Goal: Transaction & Acquisition: Obtain resource

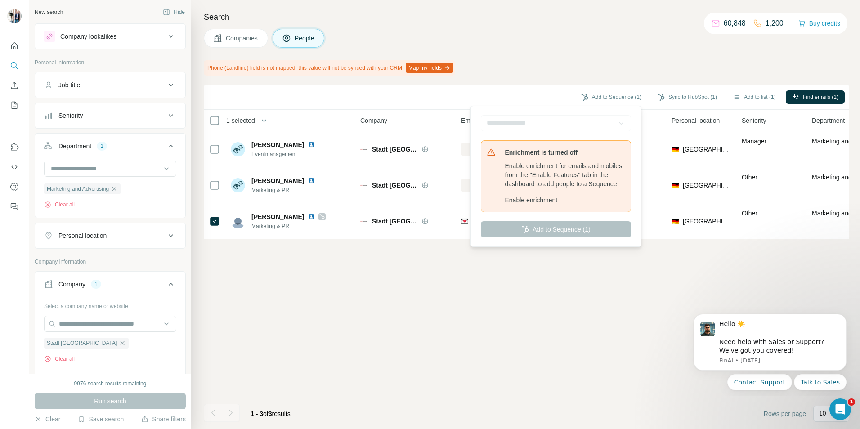
scroll to position [0, 68]
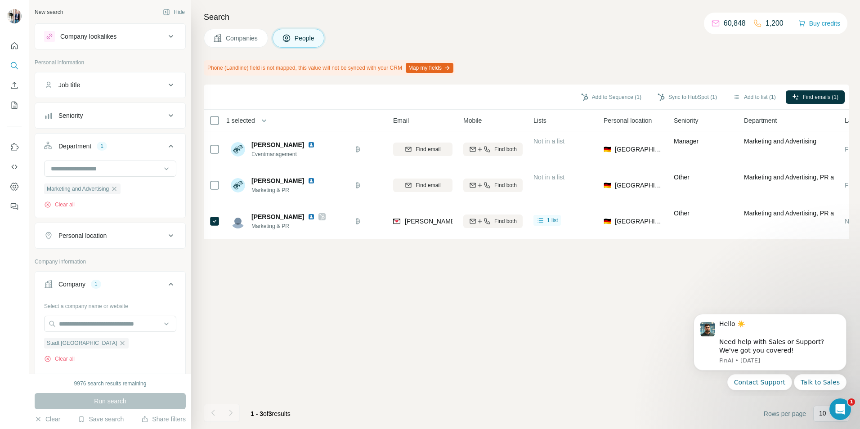
click at [360, 317] on div "Add to Sequence (1) Sync to HubSpot (1) Add to list (1) Find emails (1) 1 selec…" at bounding box center [527, 257] width 646 height 345
click at [119, 345] on icon "button" at bounding box center [122, 343] width 7 height 7
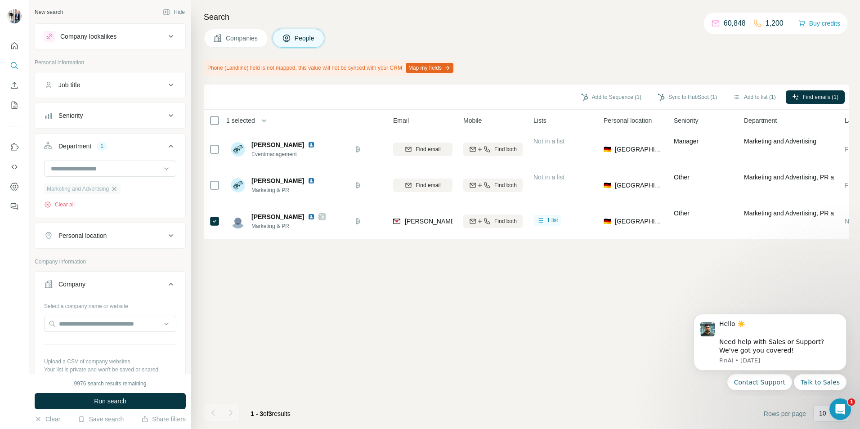
click at [118, 190] on icon "button" at bounding box center [114, 188] width 7 height 7
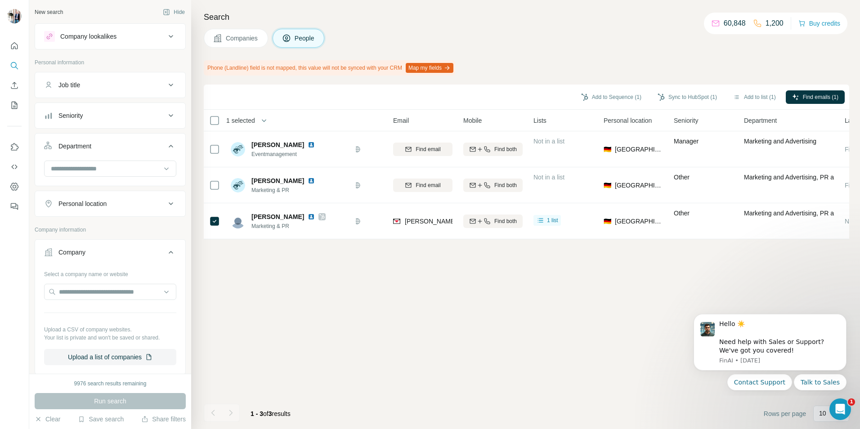
click at [88, 40] on div "Company lookalikes" at bounding box center [88, 36] width 56 height 9
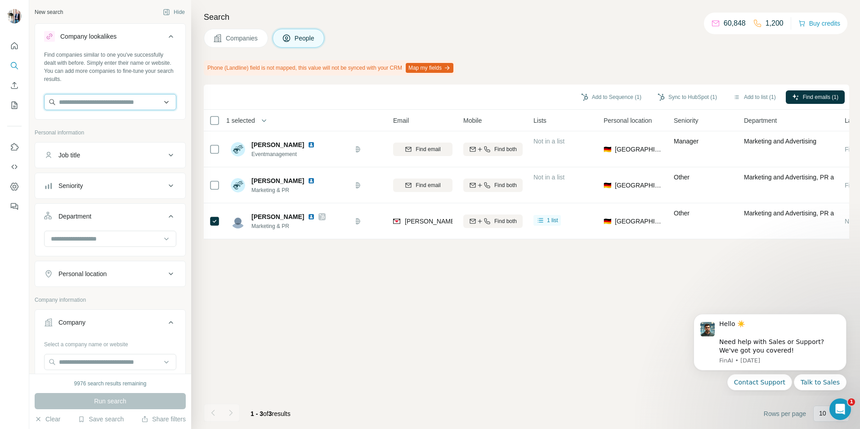
click at [86, 105] on input "text" at bounding box center [110, 102] width 132 height 16
click at [88, 101] on input "**********" at bounding box center [110, 102] width 132 height 16
click at [76, 101] on input "**********" at bounding box center [110, 102] width 132 height 16
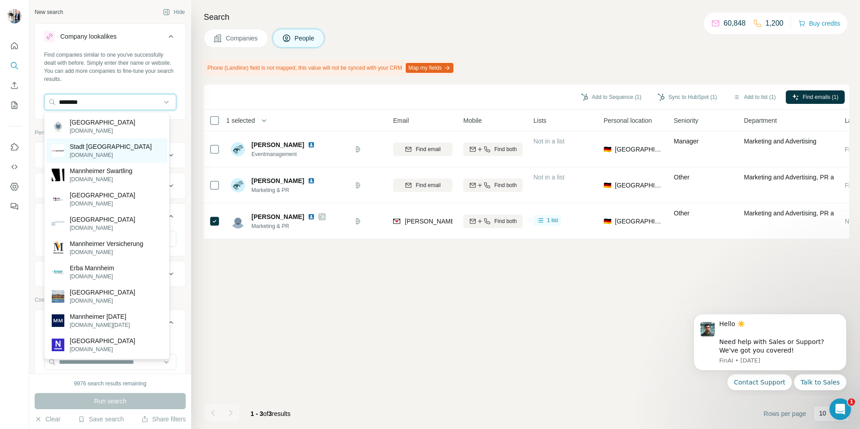
type input "********"
click at [98, 150] on p "Stadt [GEOGRAPHIC_DATA]" at bounding box center [111, 146] width 82 height 9
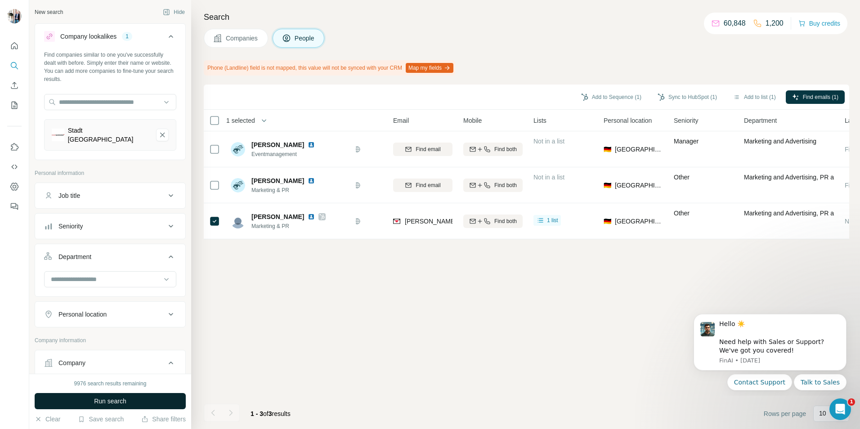
click at [106, 403] on span "Run search" at bounding box center [110, 401] width 32 height 9
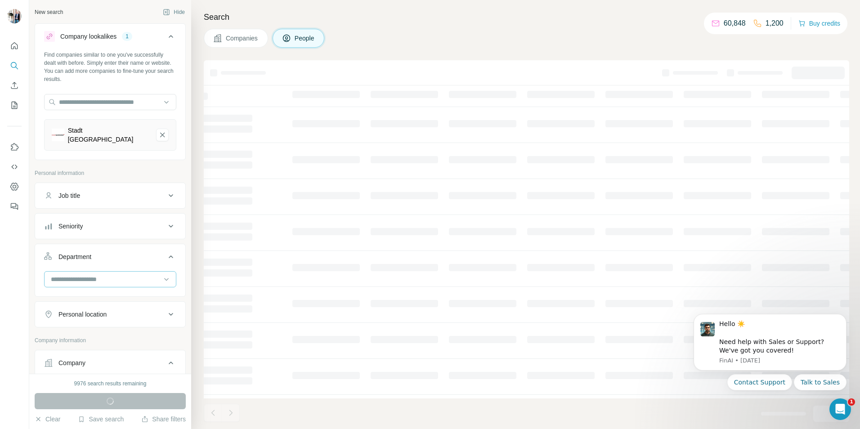
click at [79, 274] on input at bounding box center [105, 279] width 111 height 10
click at [87, 323] on p "Marketing and Advertising" at bounding box center [88, 324] width 72 height 9
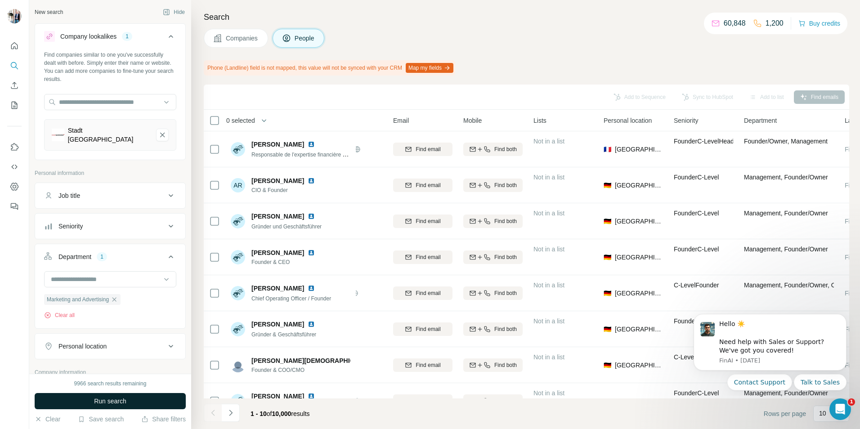
click at [65, 404] on button "Run search" at bounding box center [110, 401] width 151 height 16
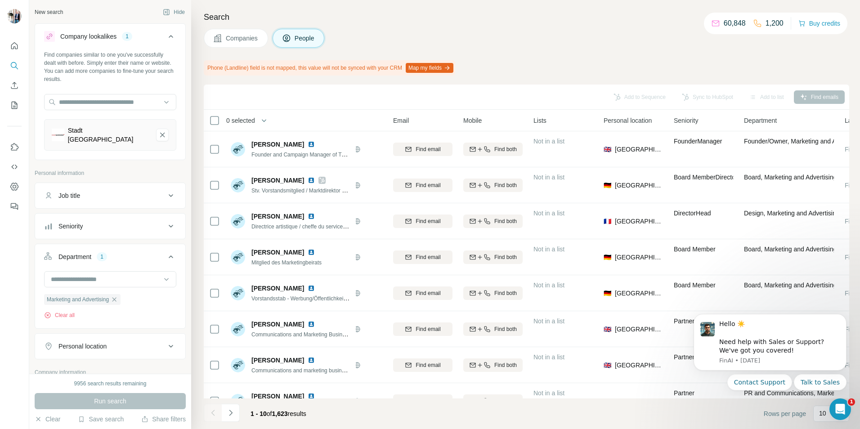
click at [231, 39] on span "Companies" at bounding box center [242, 38] width 33 height 9
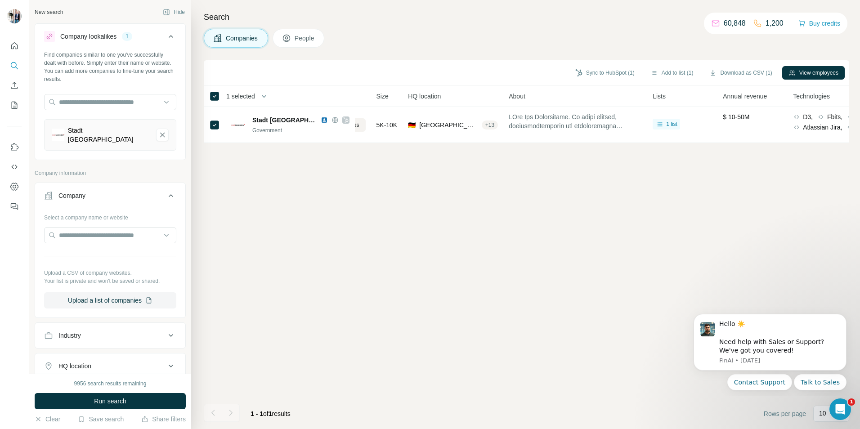
click at [48, 14] on div "New search" at bounding box center [49, 12] width 28 height 8
click at [97, 37] on div "Company lookalikes" at bounding box center [88, 36] width 56 height 9
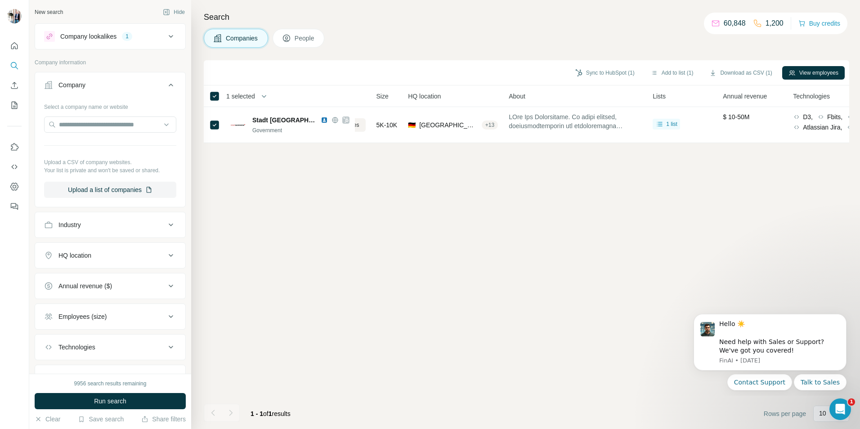
click at [115, 35] on div "Company lookalikes" at bounding box center [88, 36] width 56 height 9
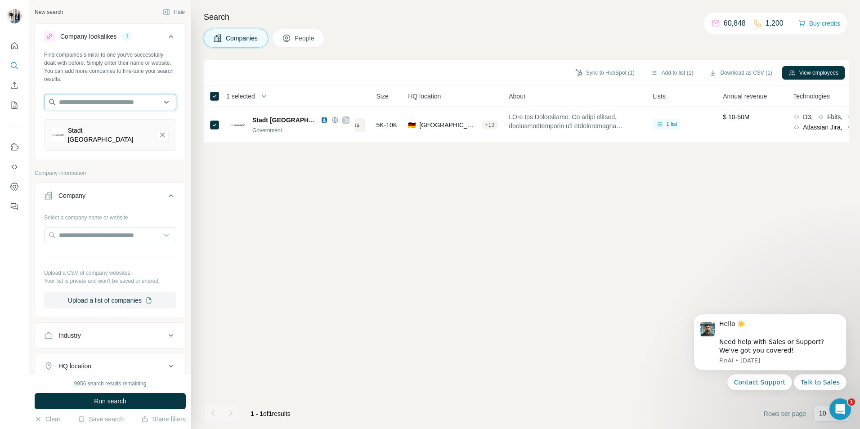
click at [106, 105] on input "text" at bounding box center [110, 102] width 132 height 16
type input "*****"
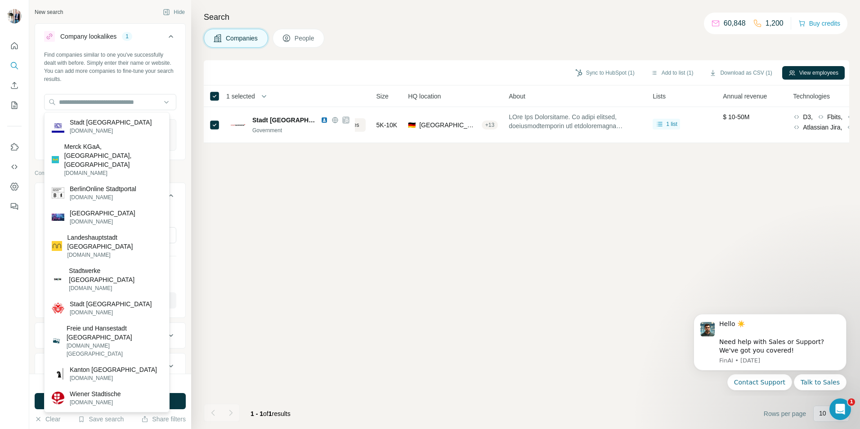
click at [237, 353] on div "Sync to HubSpot (1) Add to list (1) Download as CSV (1) View employees 1 select…" at bounding box center [527, 244] width 646 height 369
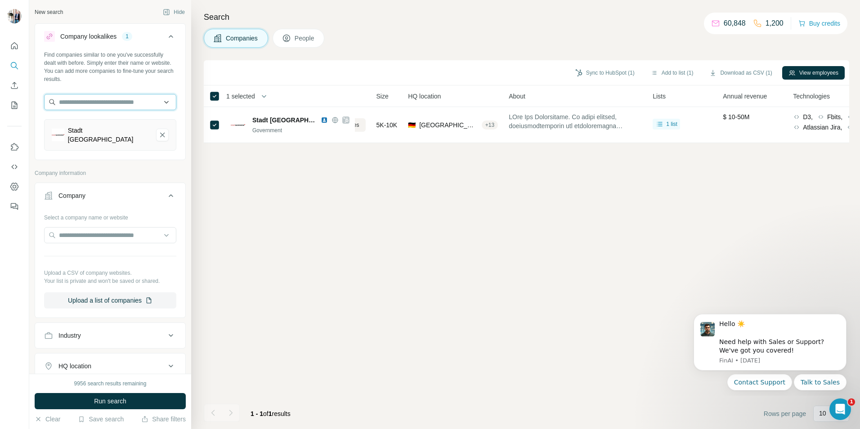
click at [114, 107] on input "text" at bounding box center [110, 102] width 132 height 16
click at [206, 177] on div "Sync to HubSpot (1) Add to list (1) Download as CSV (1) View employees 1 select…" at bounding box center [527, 244] width 646 height 369
click at [160, 133] on icon "Stadt Mannheim-remove-button" at bounding box center [162, 135] width 4 height 4
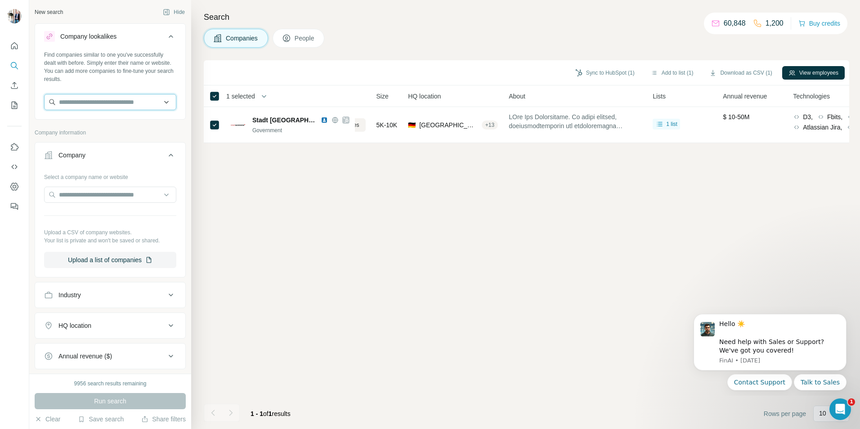
click at [87, 100] on input "text" at bounding box center [110, 102] width 132 height 16
type input "*****"
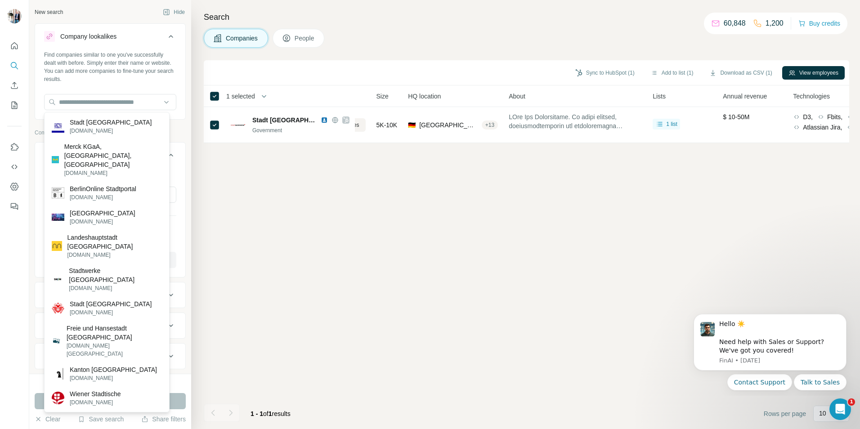
click at [257, 331] on div "Sync to HubSpot (1) Add to list (1) Download as CSV (1) View employees 1 select…" at bounding box center [527, 244] width 646 height 369
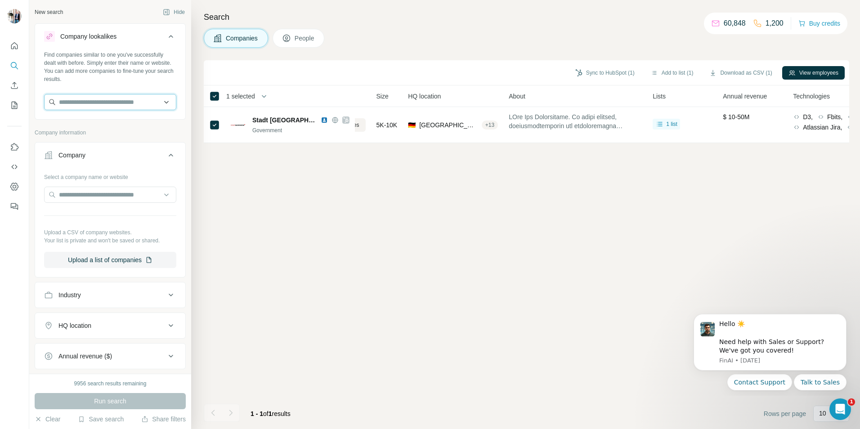
click at [95, 109] on input "text" at bounding box center [110, 102] width 132 height 16
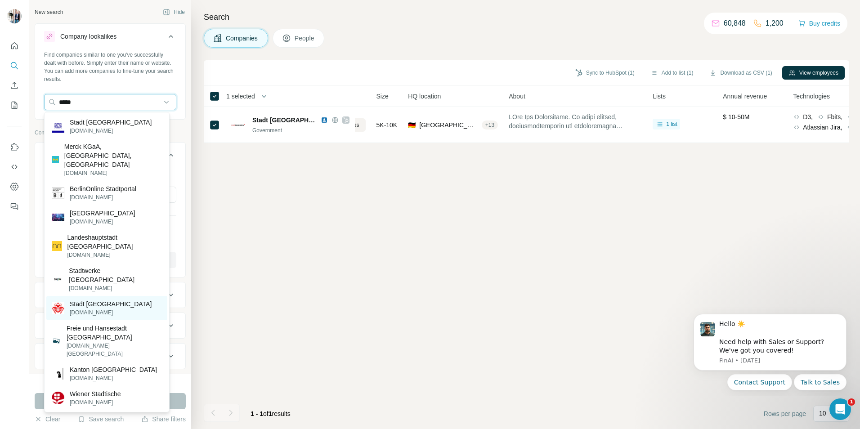
type input "*****"
click at [106, 300] on p "Stadt [GEOGRAPHIC_DATA]" at bounding box center [111, 304] width 82 height 9
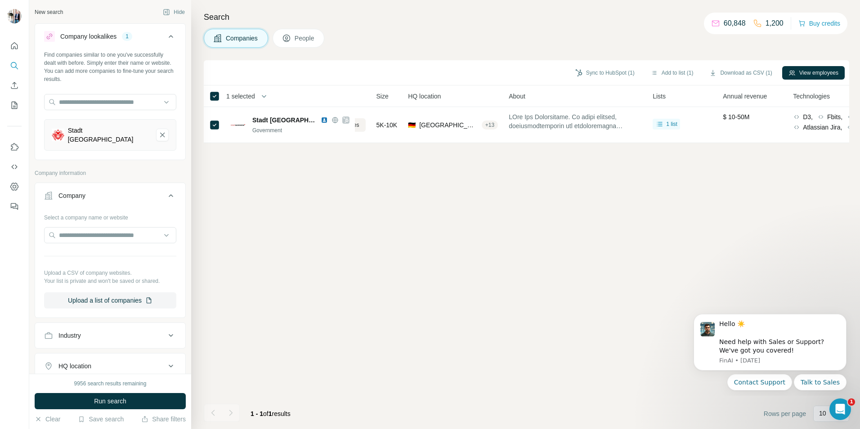
click at [166, 190] on icon at bounding box center [171, 195] width 11 height 11
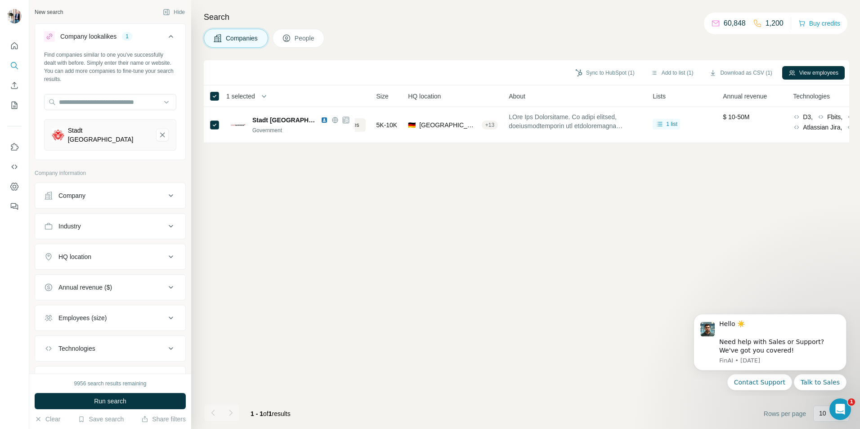
scroll to position [38, 0]
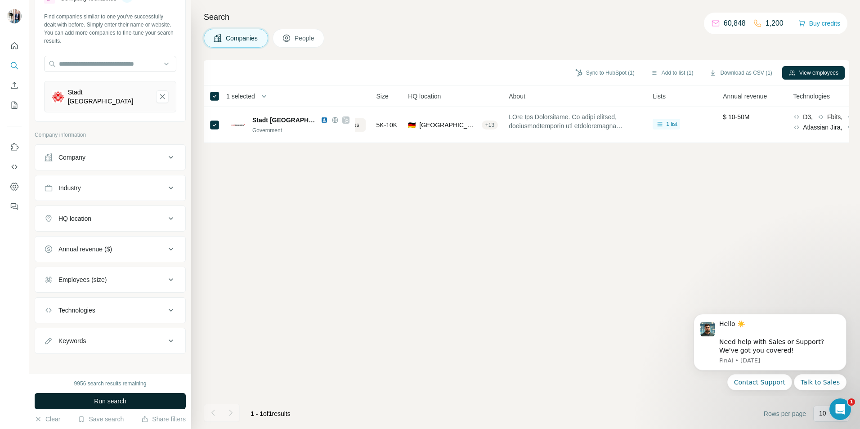
click at [114, 402] on span "Run search" at bounding box center [110, 401] width 32 height 9
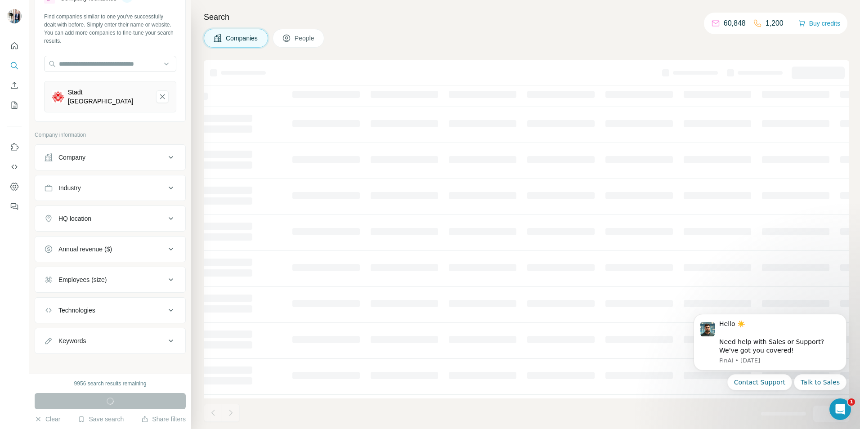
click at [166, 152] on icon at bounding box center [171, 157] width 11 height 11
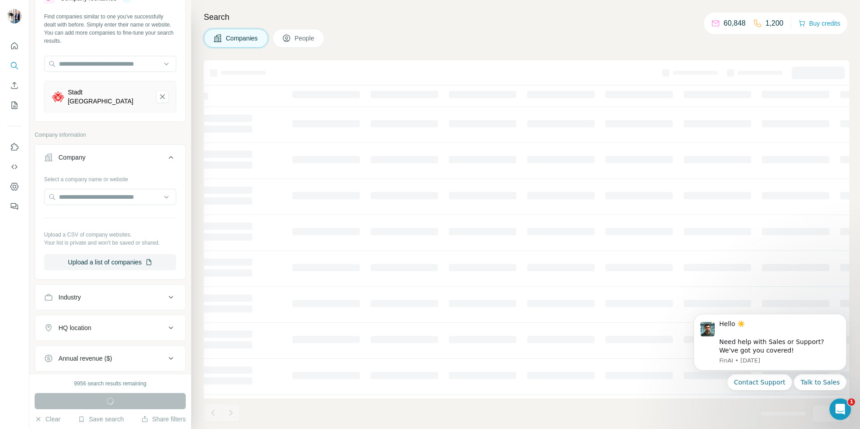
click at [166, 152] on icon at bounding box center [171, 157] width 11 height 11
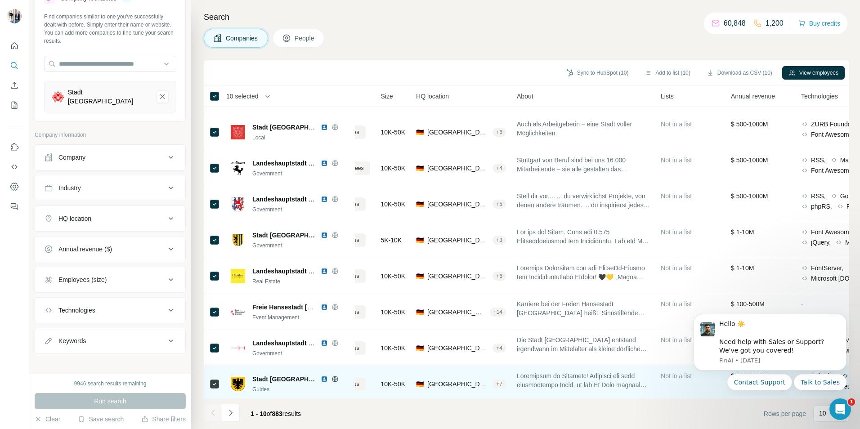
scroll to position [73, 68]
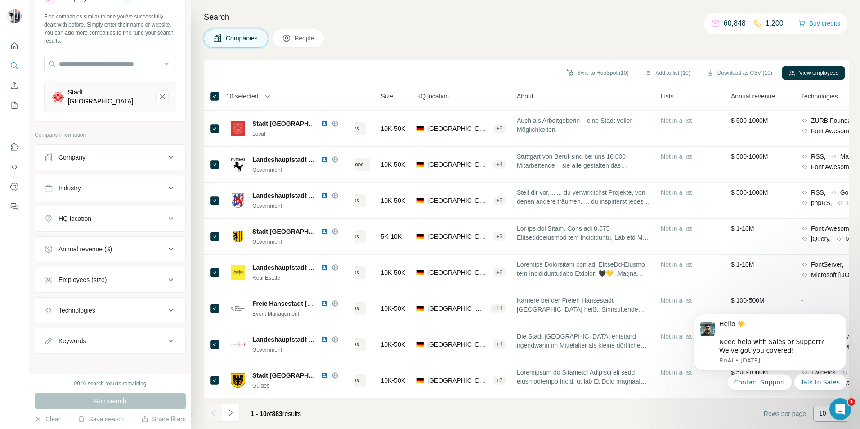
click at [817, 416] on div "10" at bounding box center [831, 414] width 36 height 16
type input "**"
click at [480, 410] on footer "1 - 10 of 883 results Rows per page 10" at bounding box center [527, 414] width 646 height 31
click at [828, 411] on div "10" at bounding box center [830, 413] width 22 height 9
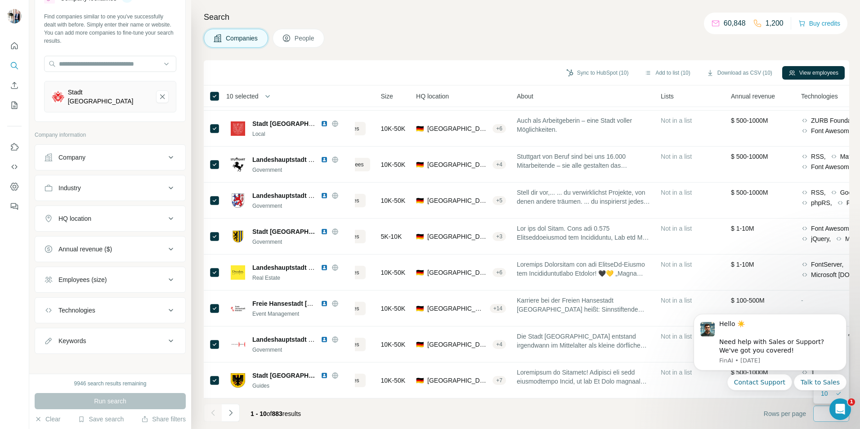
click at [759, 422] on footer "1 - 10 of 883 results Rows per page 10" at bounding box center [527, 414] width 646 height 31
click at [843, 316] on icon "Dismiss notification" at bounding box center [843, 316] width 3 height 3
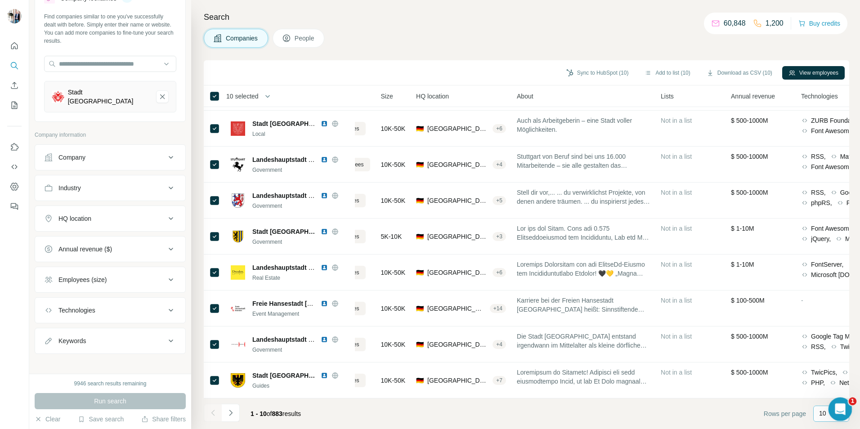
drag, startPoint x: 844, startPoint y: 402, endPoint x: 724, endPoint y: 391, distance: 120.2
click at [828, 397] on html at bounding box center [839, 408] width 22 height 22
click at [822, 418] on div "10" at bounding box center [830, 413] width 22 height 15
click at [830, 346] on div "60" at bounding box center [831, 345] width 21 height 9
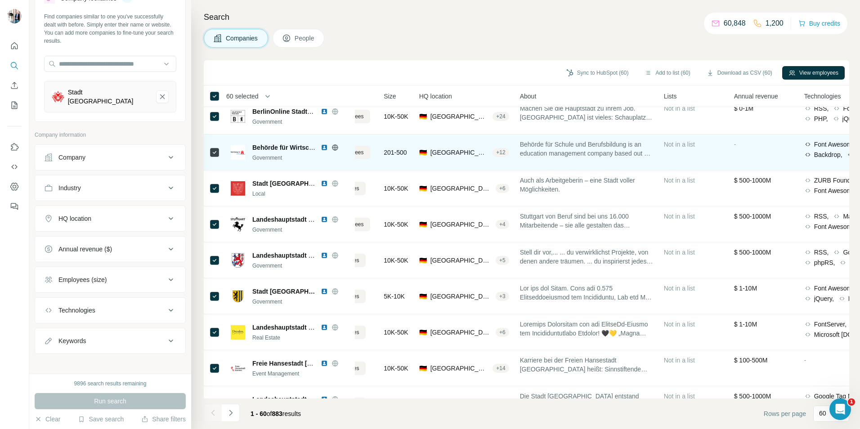
scroll to position [0, 68]
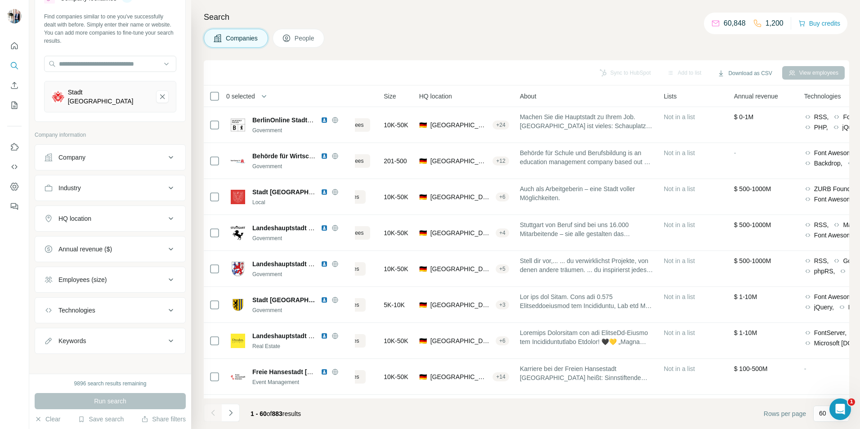
click at [101, 217] on div "HQ location" at bounding box center [104, 218] width 121 height 9
click at [95, 233] on input "text" at bounding box center [110, 241] width 132 height 16
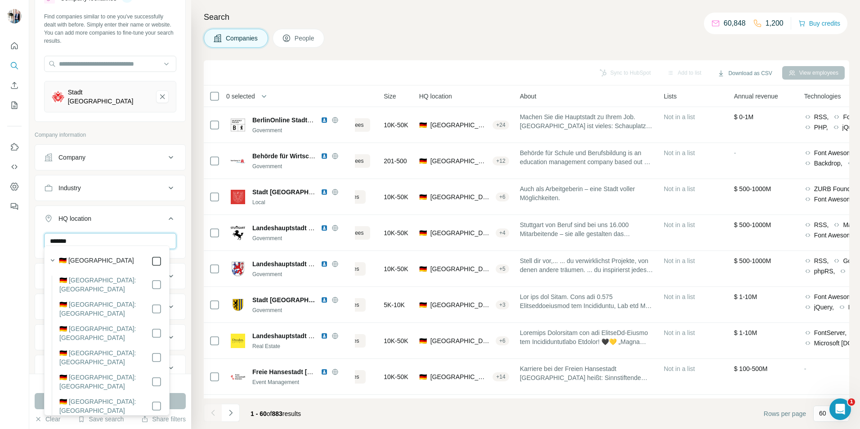
type input "*******"
click at [84, 260] on label "🇩🇪 [GEOGRAPHIC_DATA]" at bounding box center [96, 261] width 75 height 11
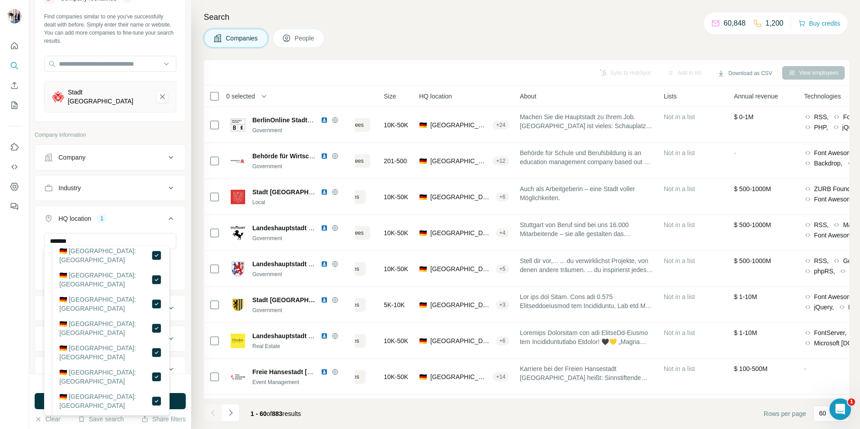
scroll to position [170, 0]
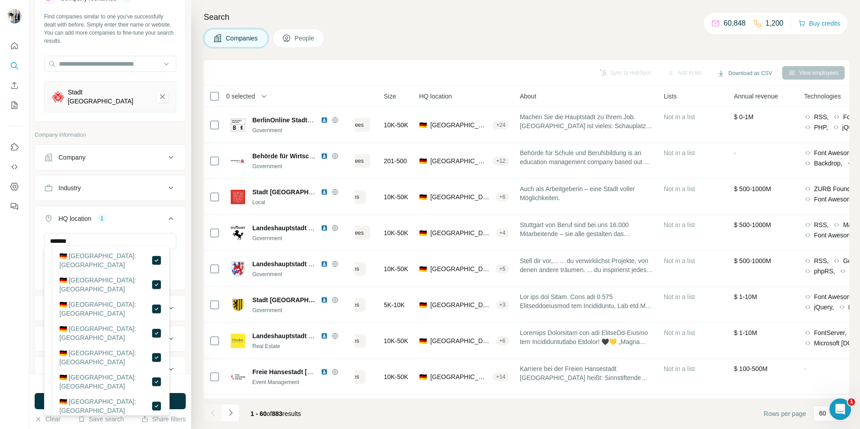
click at [130, 218] on button "HQ location 1" at bounding box center [110, 220] width 150 height 25
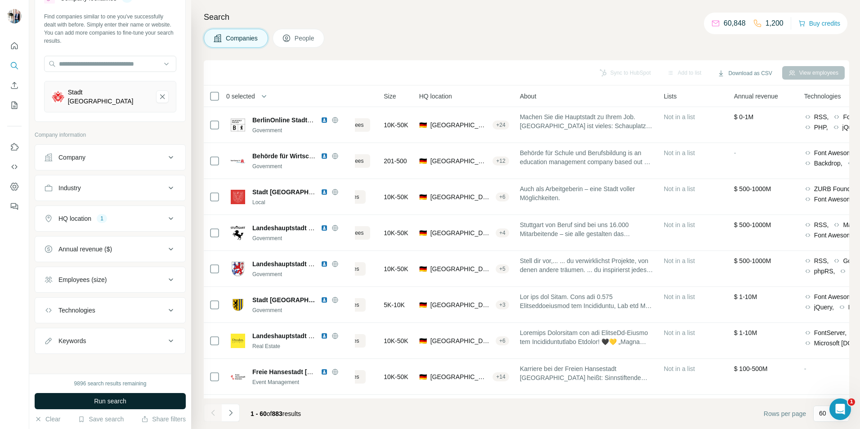
click at [112, 404] on span "Run search" at bounding box center [110, 401] width 32 height 9
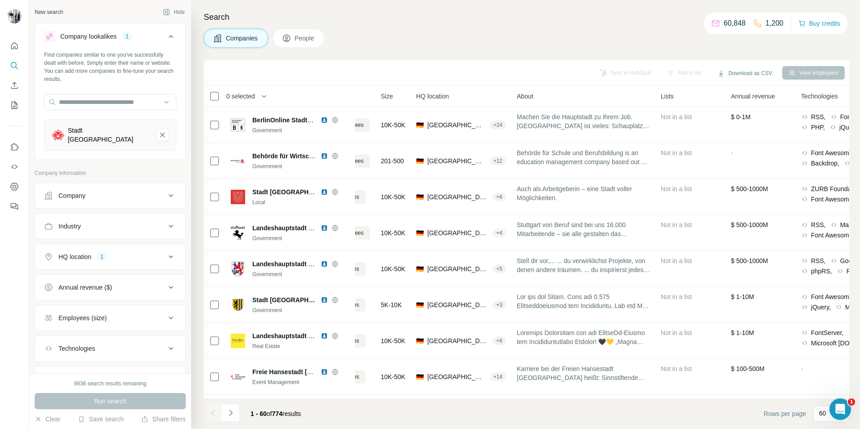
scroll to position [38, 0]
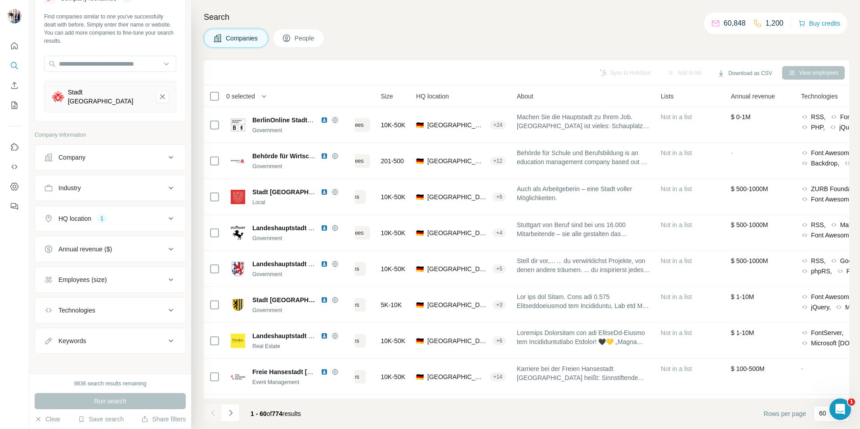
click at [169, 340] on icon at bounding box center [171, 341] width 4 height 3
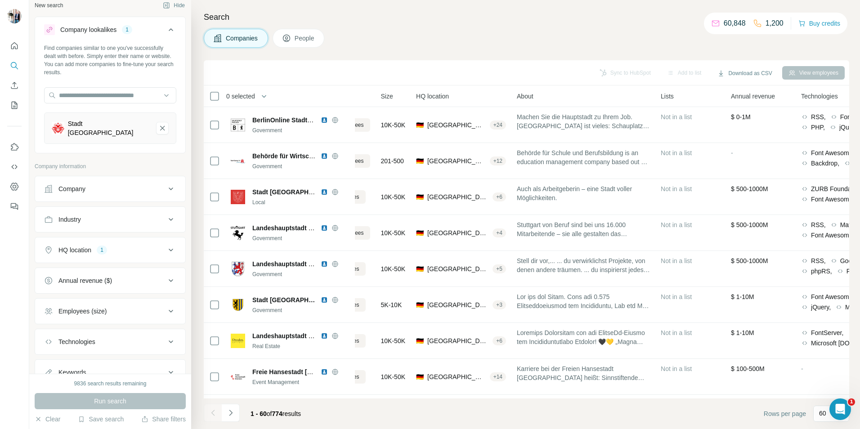
scroll to position [0, 0]
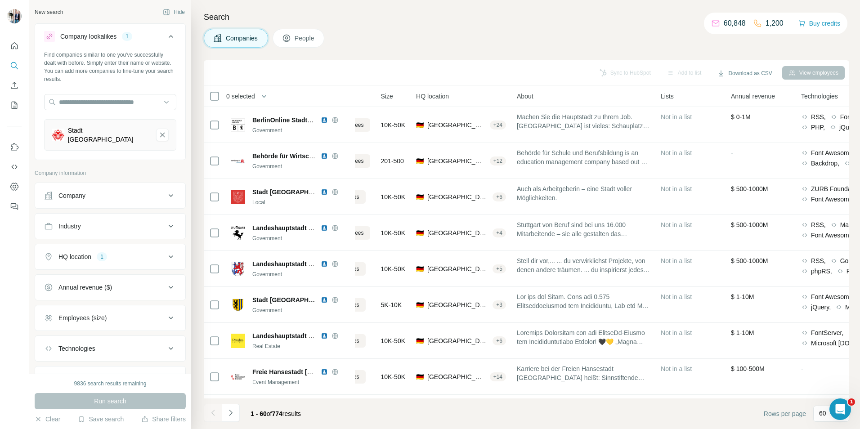
click at [166, 221] on icon at bounding box center [171, 226] width 11 height 11
click at [169, 225] on icon at bounding box center [171, 226] width 4 height 3
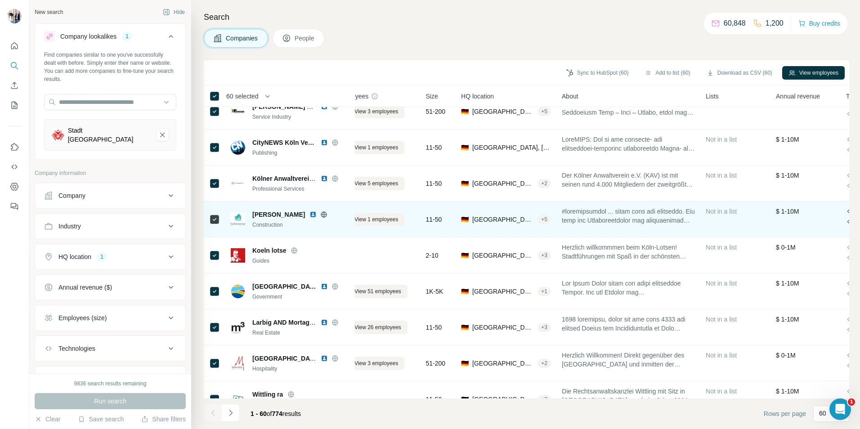
scroll to position [1872, 23]
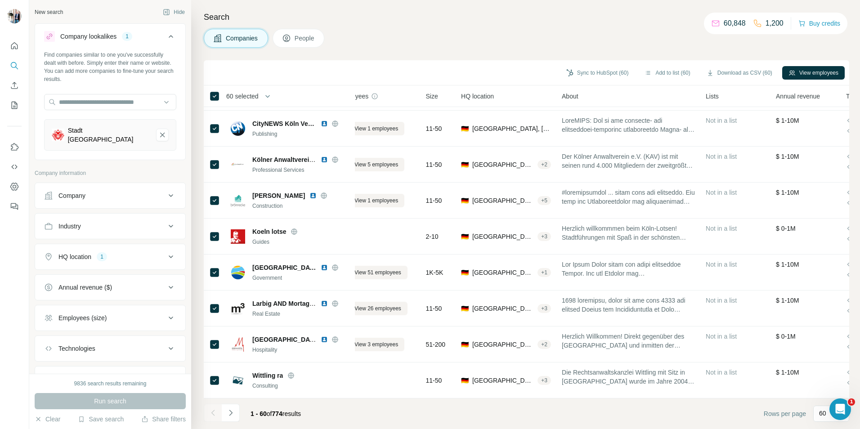
click at [310, 41] on span "People" at bounding box center [305, 38] width 21 height 9
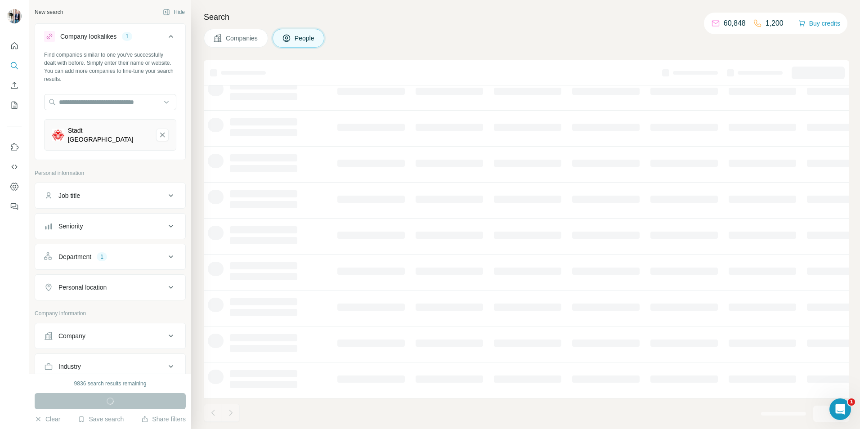
scroll to position [73, 23]
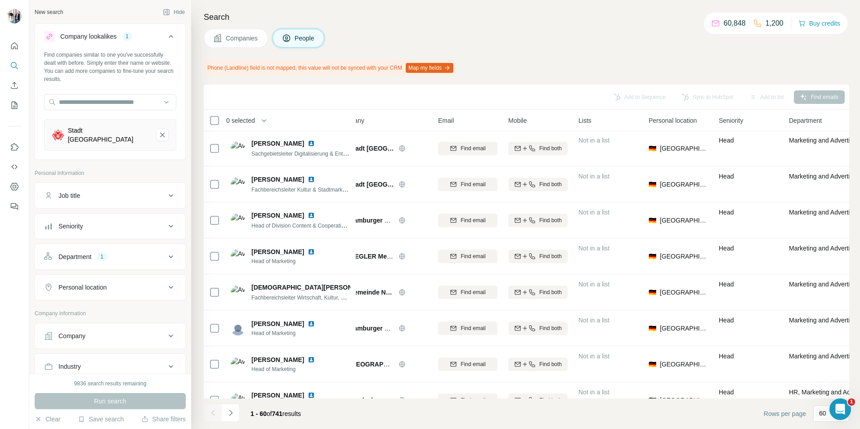
scroll to position [1872, 23]
click at [126, 252] on div "Department 1" at bounding box center [104, 256] width 121 height 9
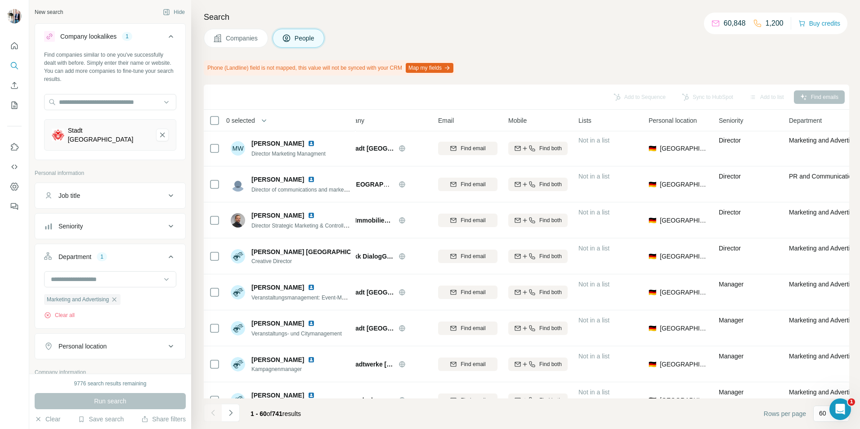
click at [125, 252] on div "Department 1" at bounding box center [104, 256] width 121 height 9
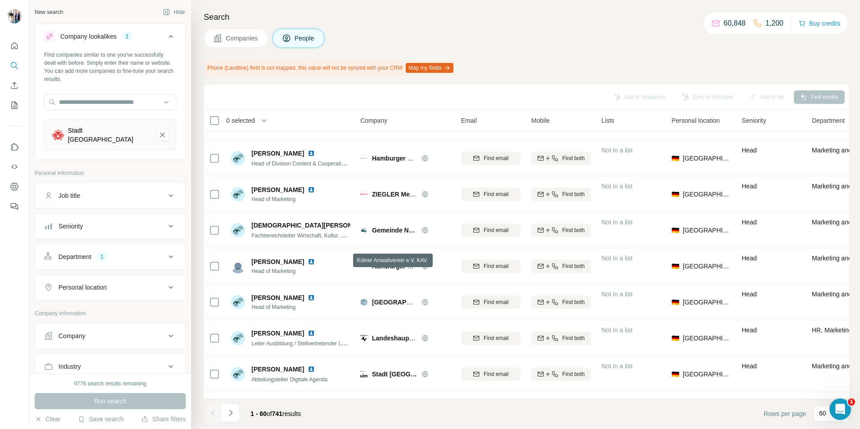
scroll to position [0, 0]
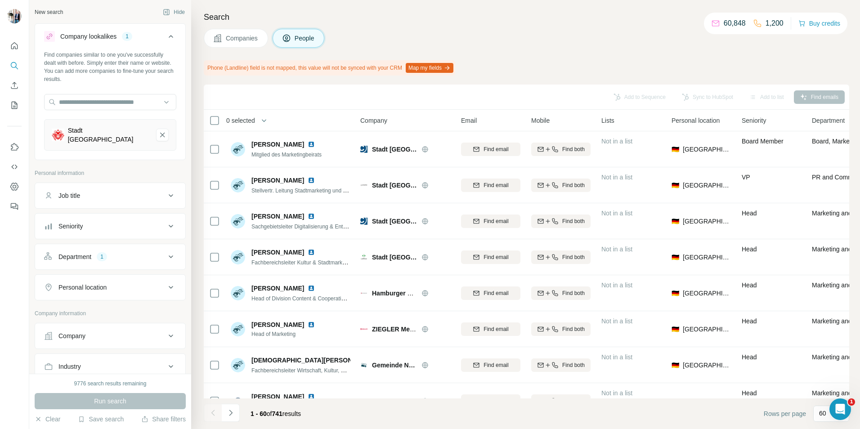
click at [244, 40] on span "Companies" at bounding box center [242, 38] width 33 height 9
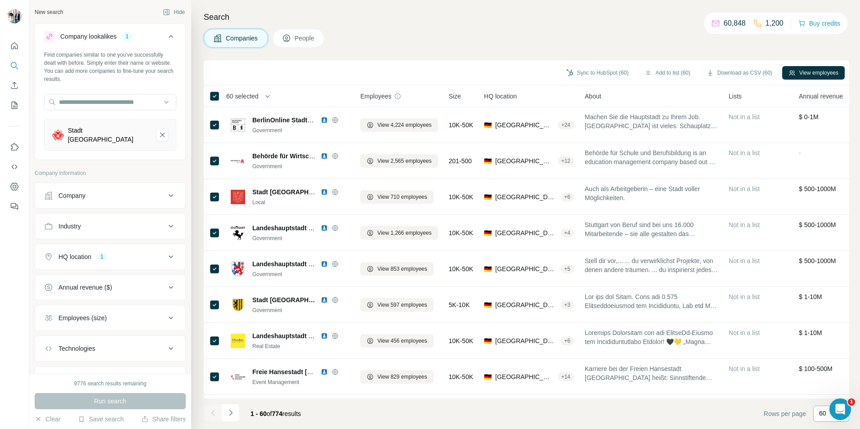
click at [819, 417] on p "60" at bounding box center [822, 413] width 7 height 9
click at [828, 392] on p "10" at bounding box center [824, 393] width 7 height 9
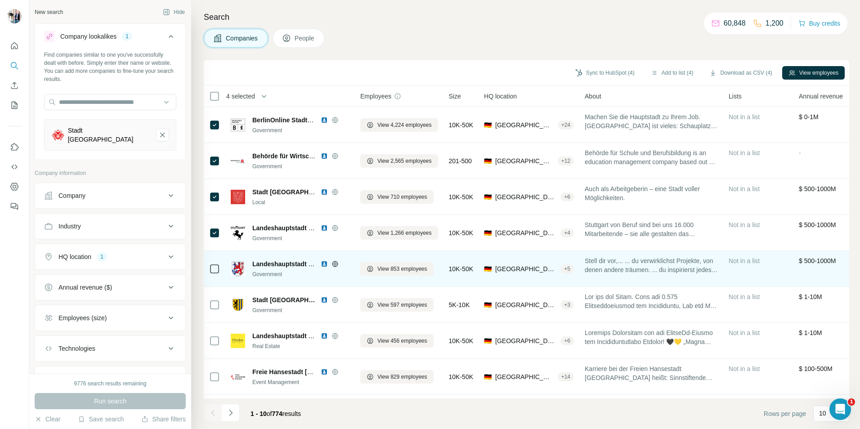
click at [215, 263] on div at bounding box center [214, 268] width 11 height 25
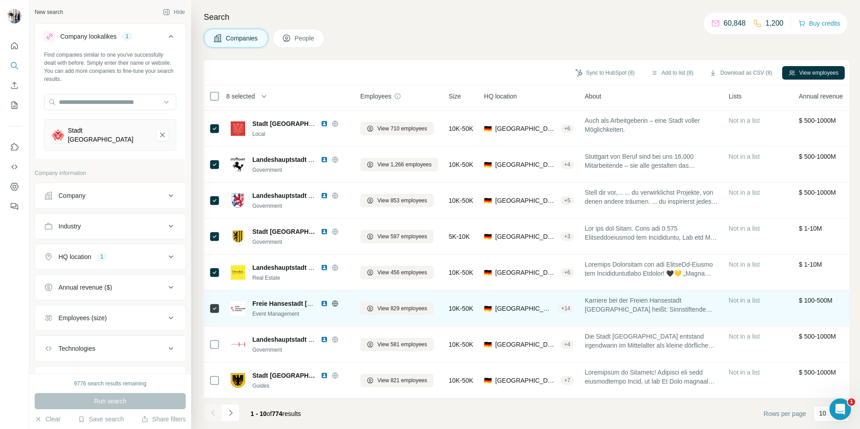
scroll to position [73, 0]
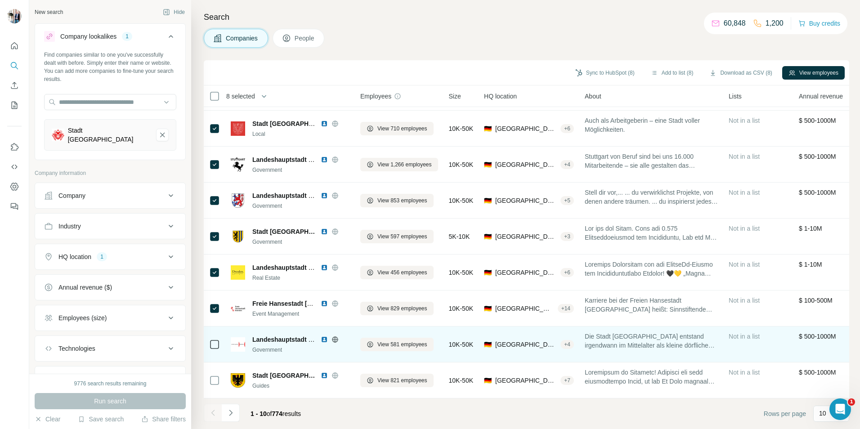
click at [213, 345] on div at bounding box center [214, 344] width 11 height 25
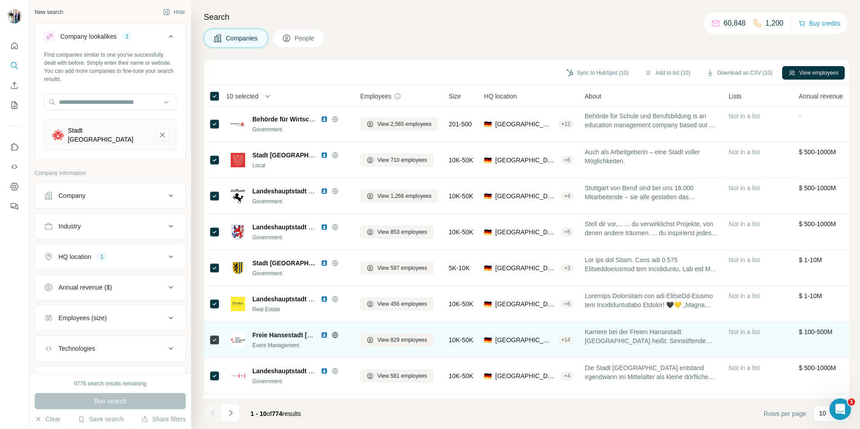
scroll to position [0, 0]
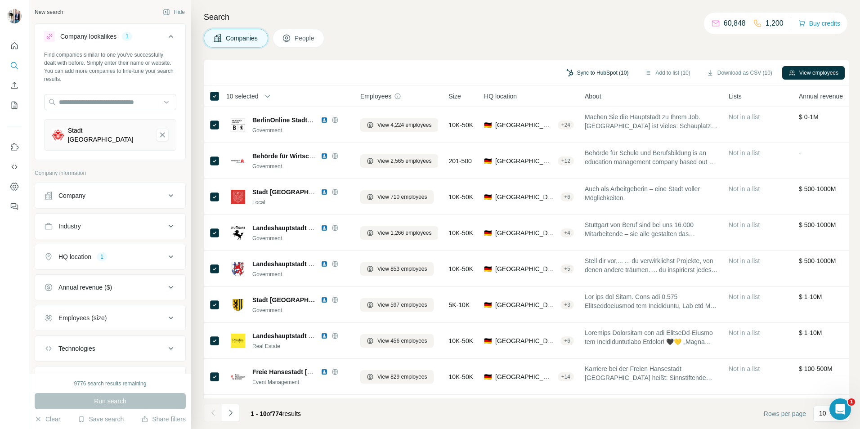
click at [599, 74] on button "Sync to HubSpot (10)" at bounding box center [597, 72] width 75 height 13
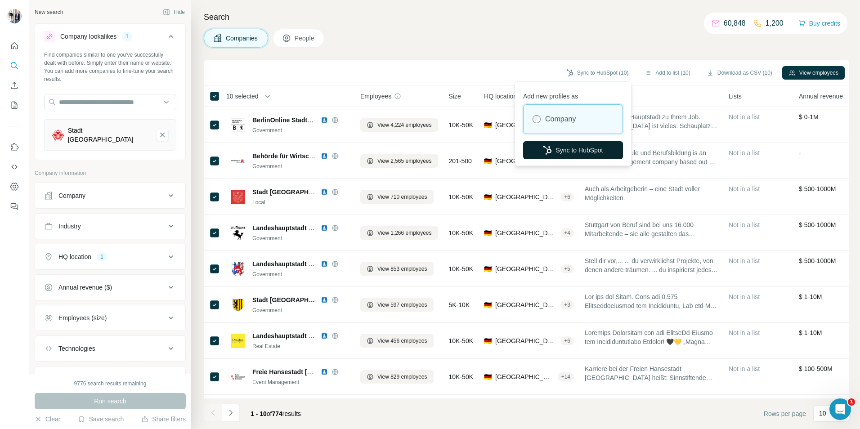
click at [570, 150] on button "Sync to HubSpot" at bounding box center [573, 150] width 100 height 18
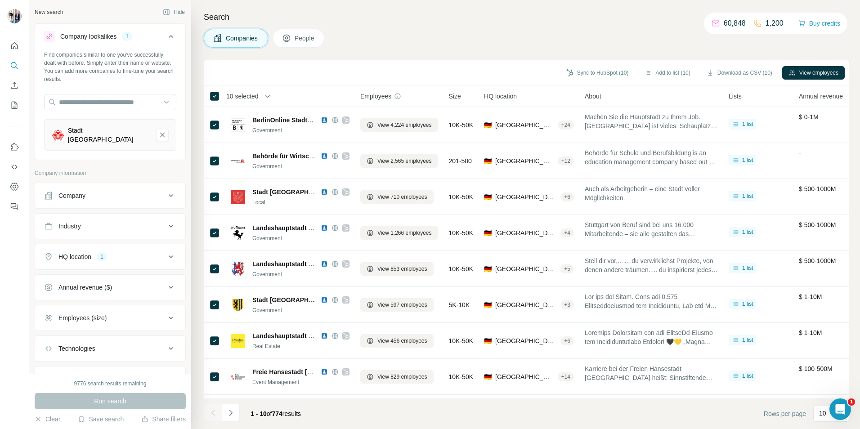
click at [310, 43] on button "People" at bounding box center [299, 38] width 52 height 19
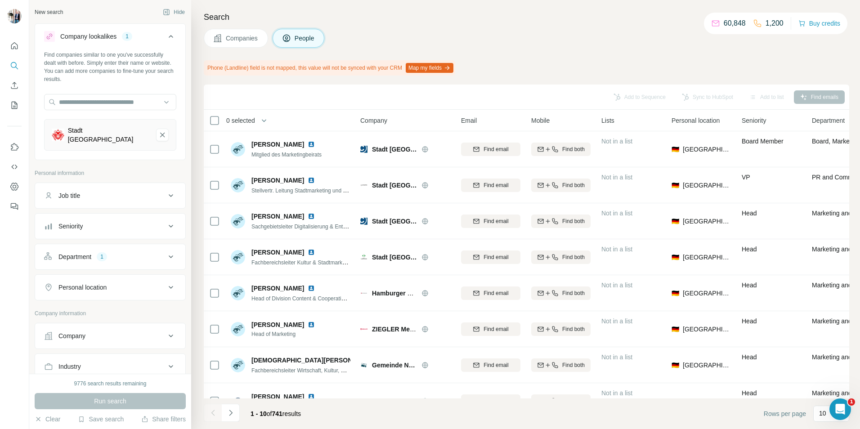
click at [238, 40] on span "Companies" at bounding box center [242, 38] width 33 height 9
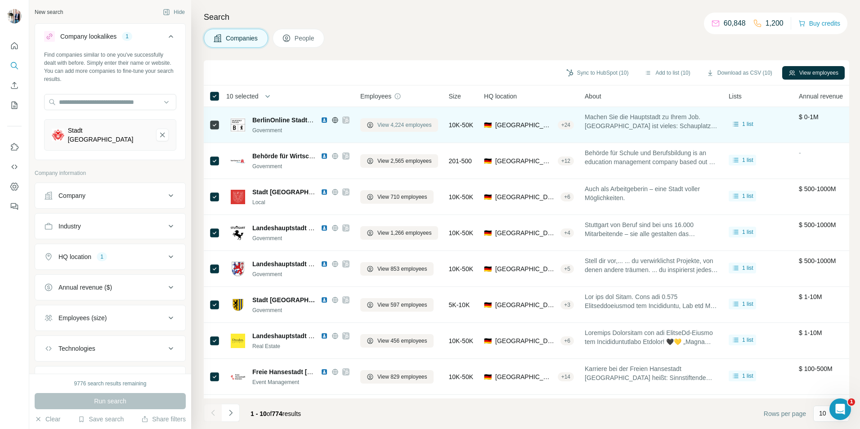
click at [406, 123] on span "View 4,224 employees" at bounding box center [404, 125] width 54 height 8
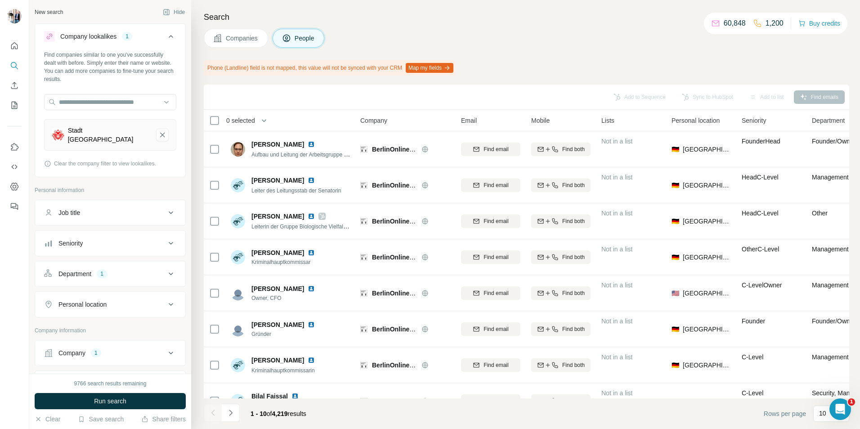
click at [90, 269] on div "Department" at bounding box center [74, 273] width 33 height 9
click at [111, 403] on span "Run search" at bounding box center [110, 401] width 32 height 9
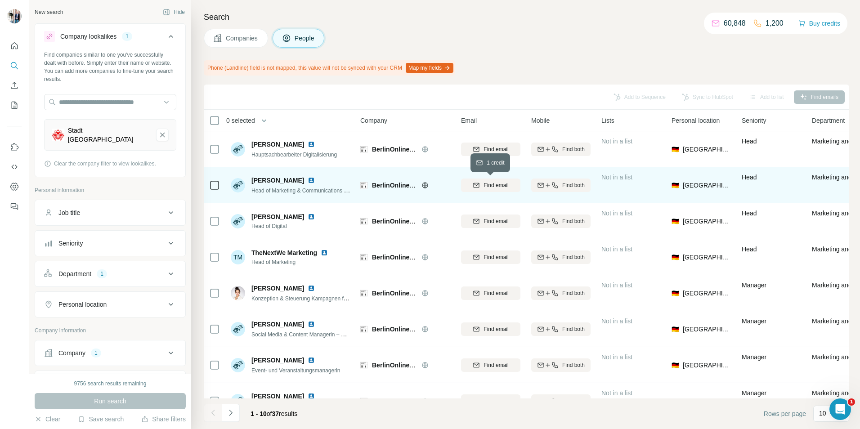
click at [489, 186] on span "Find email" at bounding box center [496, 185] width 25 height 8
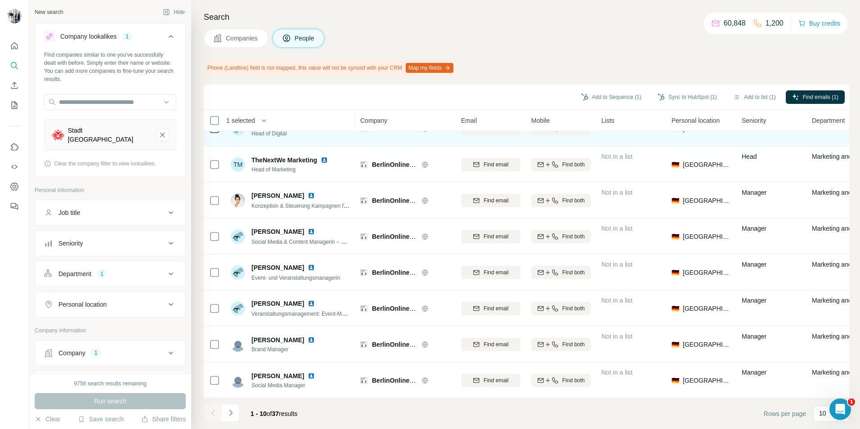
scroll to position [97, 0]
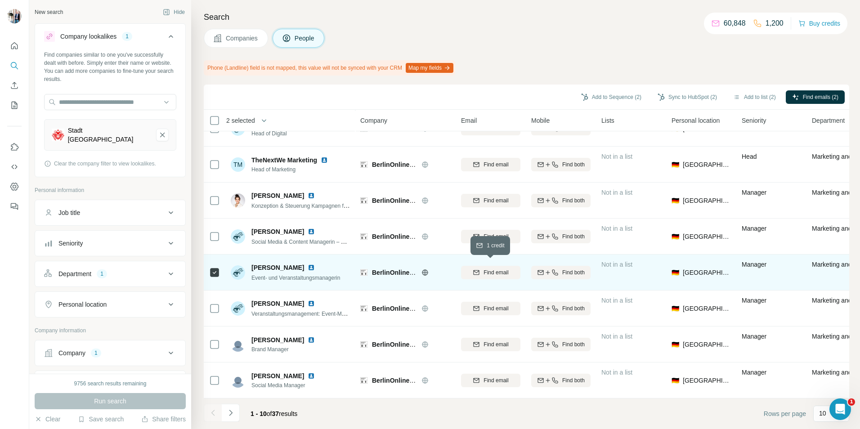
click at [489, 269] on span "Find email" at bounding box center [496, 273] width 25 height 8
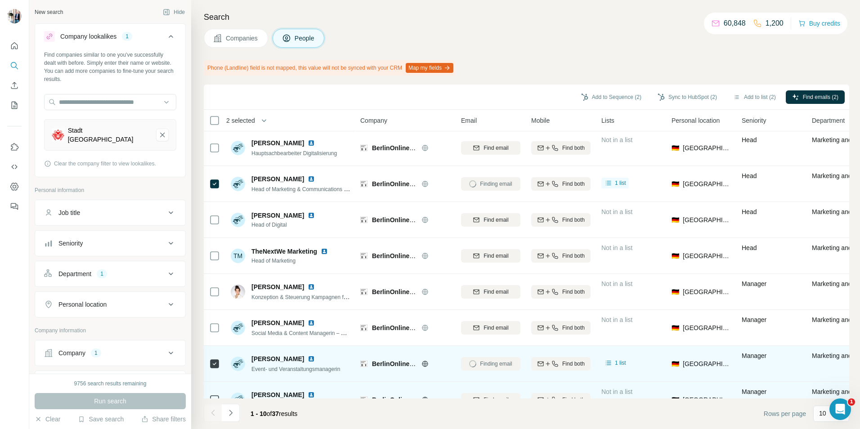
scroll to position [0, 0]
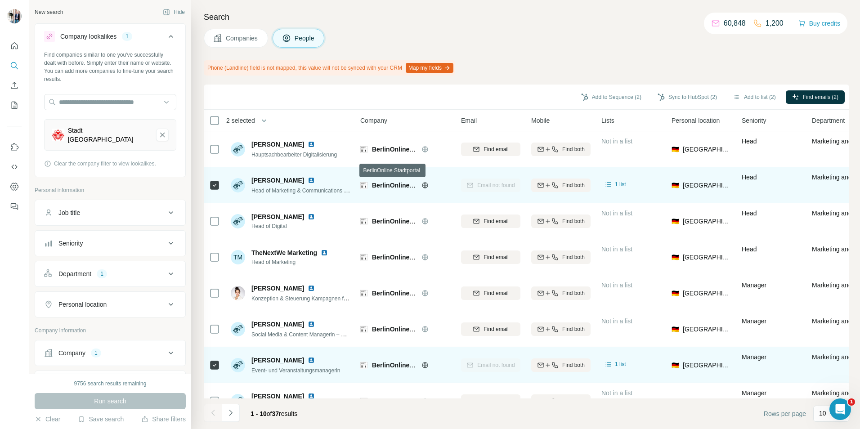
click at [395, 187] on span "BerlinOnline Stadtportal" at bounding box center [408, 185] width 72 height 7
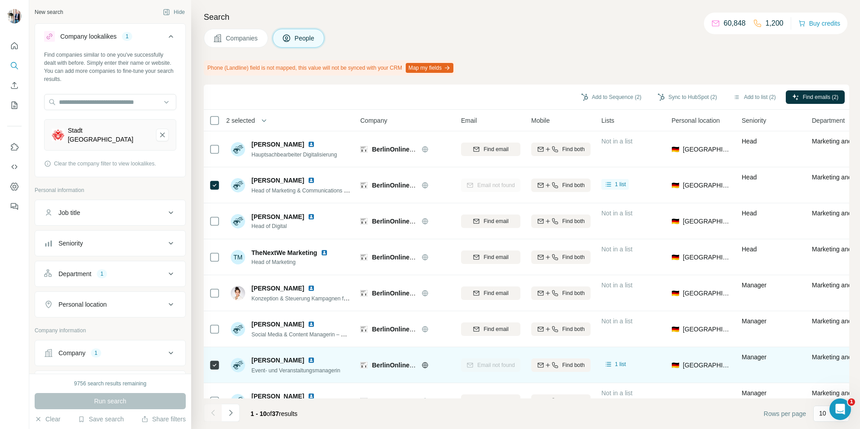
click at [238, 39] on span "Companies" at bounding box center [242, 38] width 33 height 9
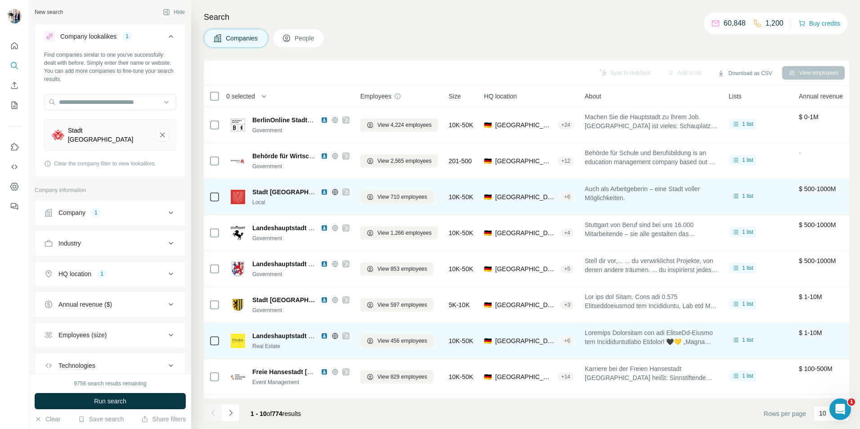
click at [221, 199] on td at bounding box center [215, 197] width 22 height 36
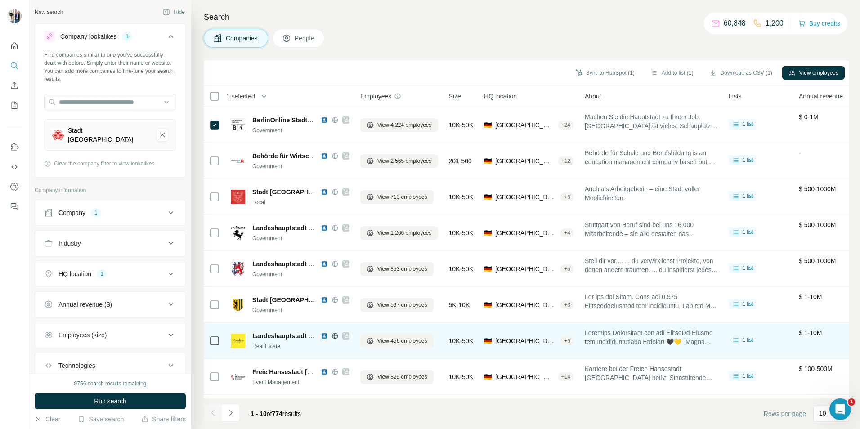
click at [295, 41] on button "People" at bounding box center [299, 38] width 52 height 19
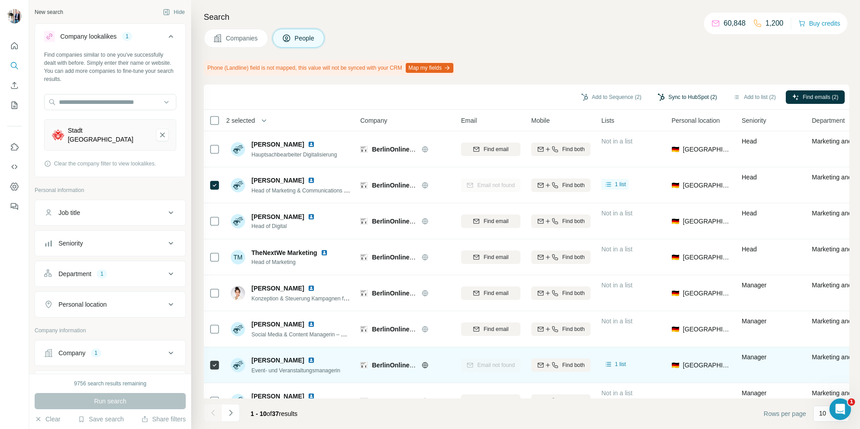
click at [681, 97] on button "Sync to HubSpot (2)" at bounding box center [687, 96] width 72 height 13
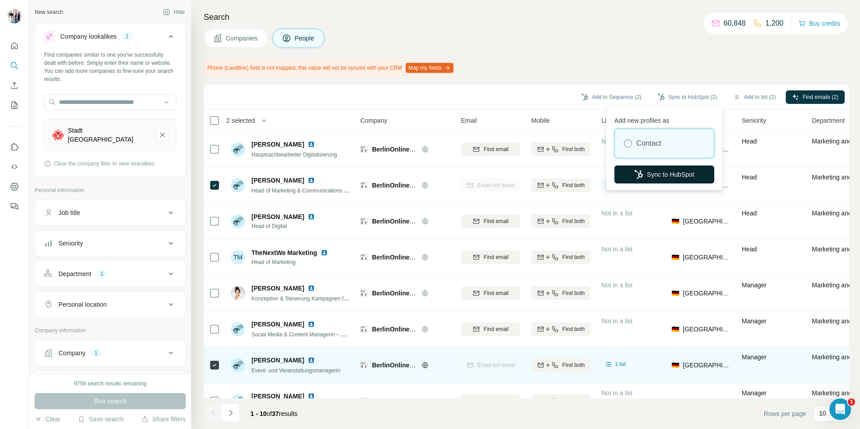
click at [659, 171] on button "Sync to HubSpot" at bounding box center [665, 175] width 100 height 18
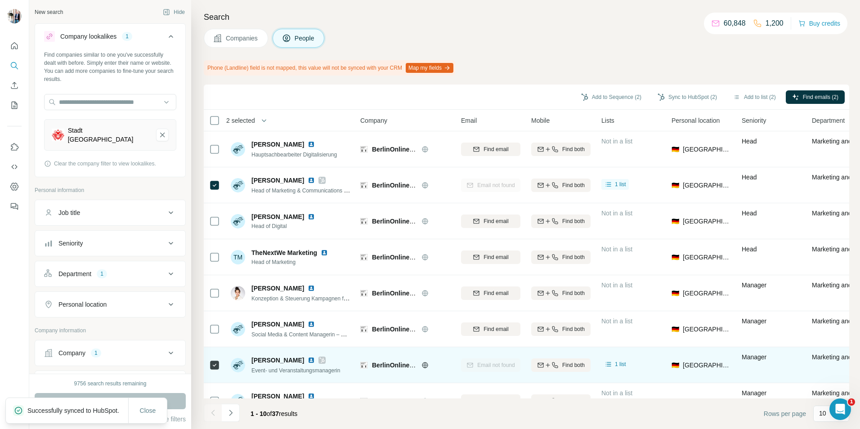
click at [234, 39] on span "Companies" at bounding box center [242, 38] width 33 height 9
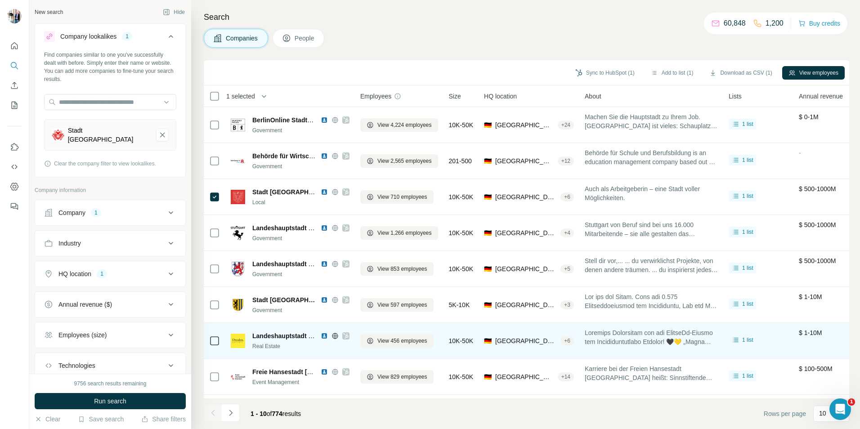
click at [303, 40] on span "People" at bounding box center [305, 38] width 21 height 9
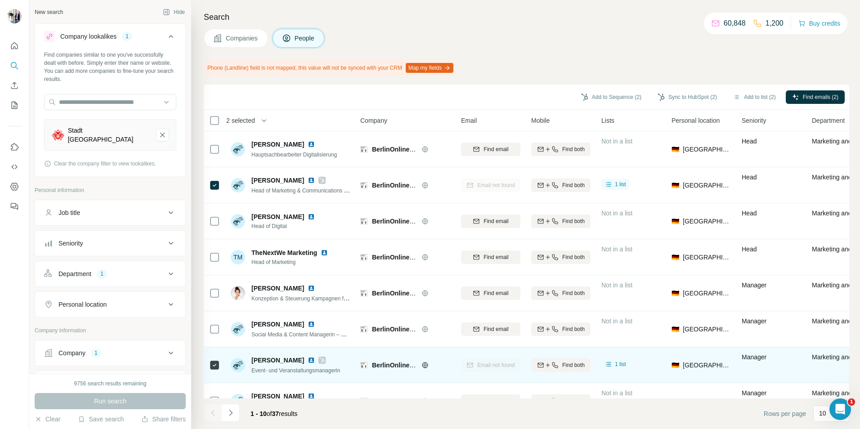
click at [100, 399] on div "Run search" at bounding box center [110, 401] width 151 height 16
click at [226, 39] on span "Companies" at bounding box center [242, 38] width 33 height 9
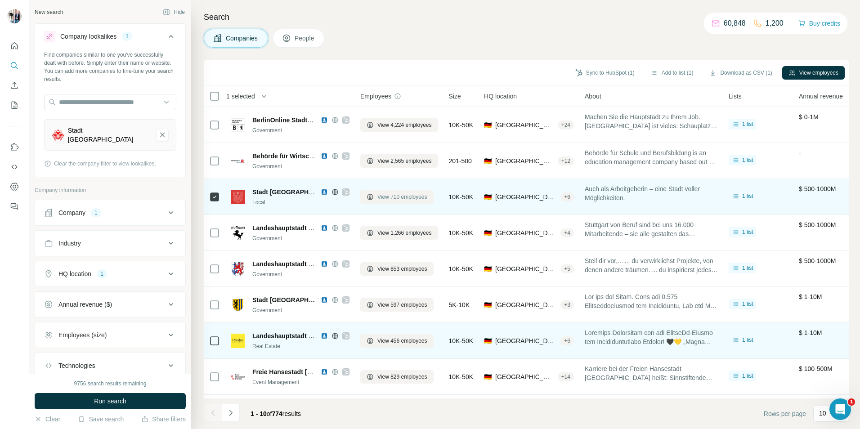
click at [415, 195] on span "View 710 employees" at bounding box center [402, 197] width 50 height 8
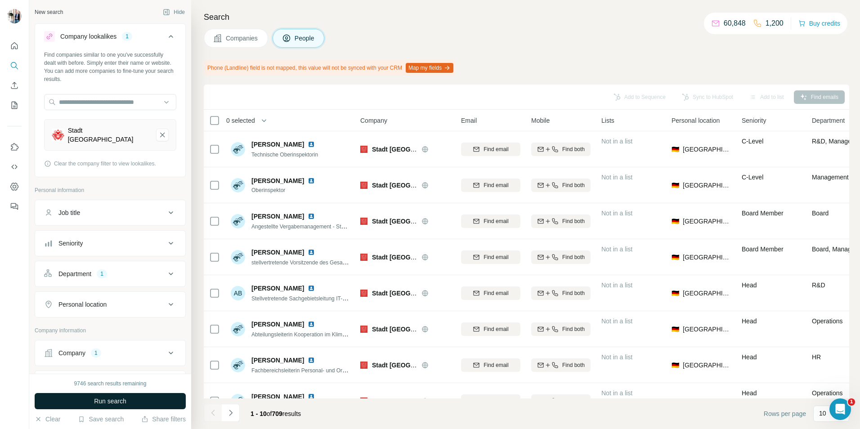
click at [103, 402] on span "Run search" at bounding box center [110, 401] width 32 height 9
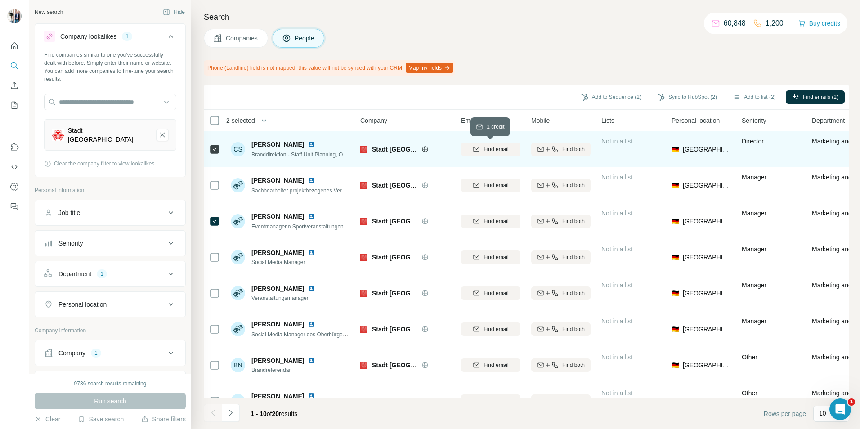
click at [486, 147] on span "Find email" at bounding box center [496, 149] width 25 height 8
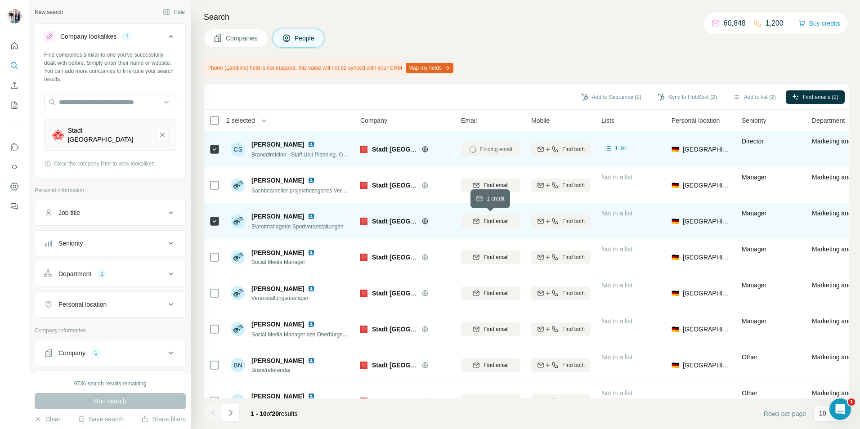
click at [495, 224] on span "Find email" at bounding box center [496, 221] width 25 height 8
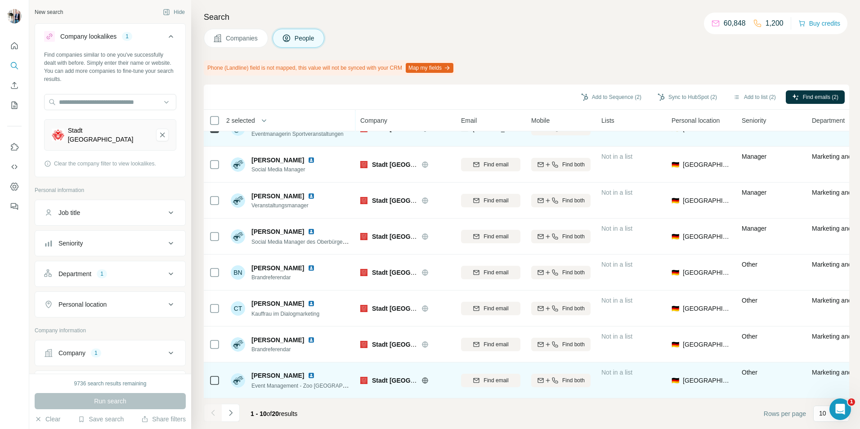
scroll to position [97, 0]
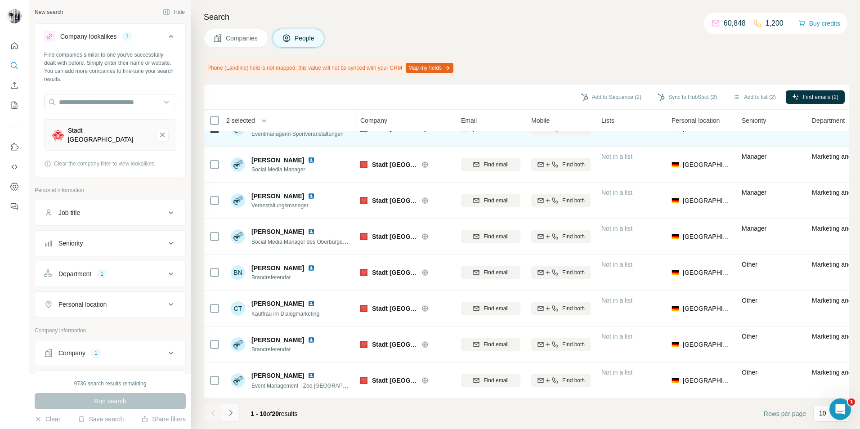
click at [229, 413] on icon "Navigate to next page" at bounding box center [230, 412] width 9 height 9
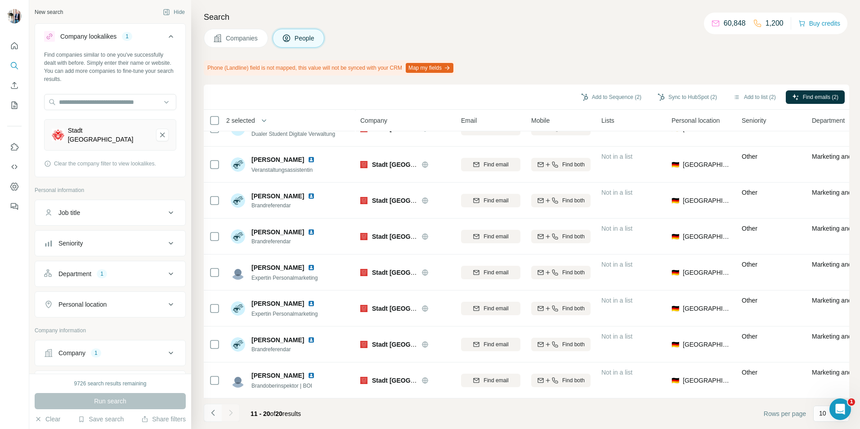
click at [213, 413] on icon "Navigate to previous page" at bounding box center [213, 412] width 9 height 9
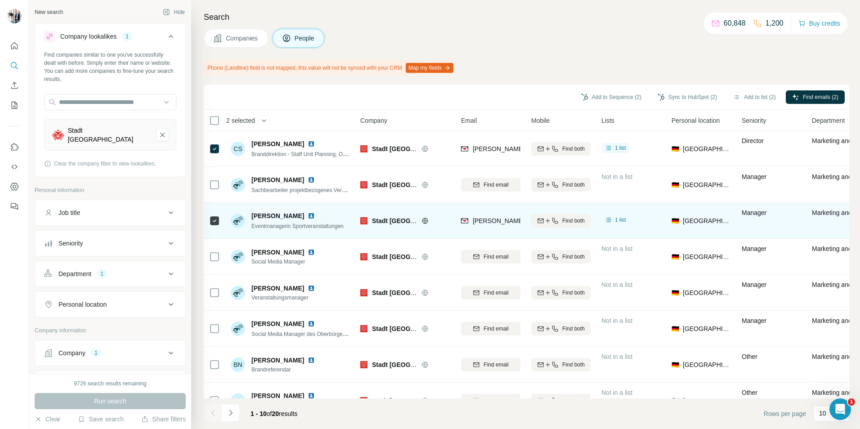
scroll to position [0, 0]
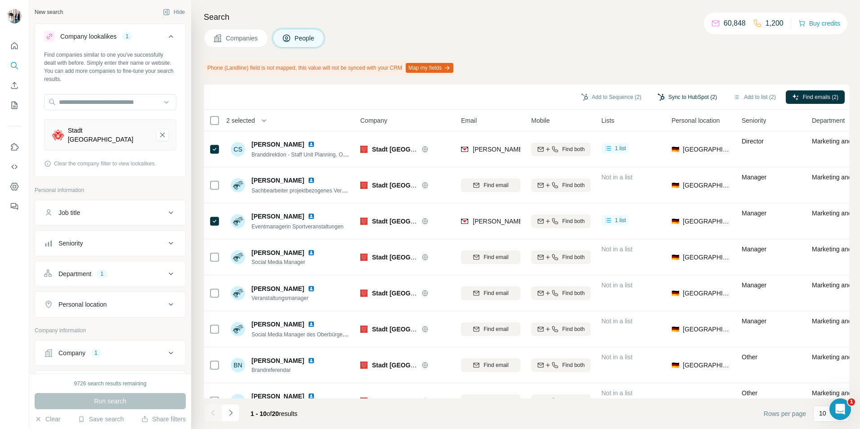
click at [685, 99] on button "Sync to HubSpot (2)" at bounding box center [687, 96] width 72 height 13
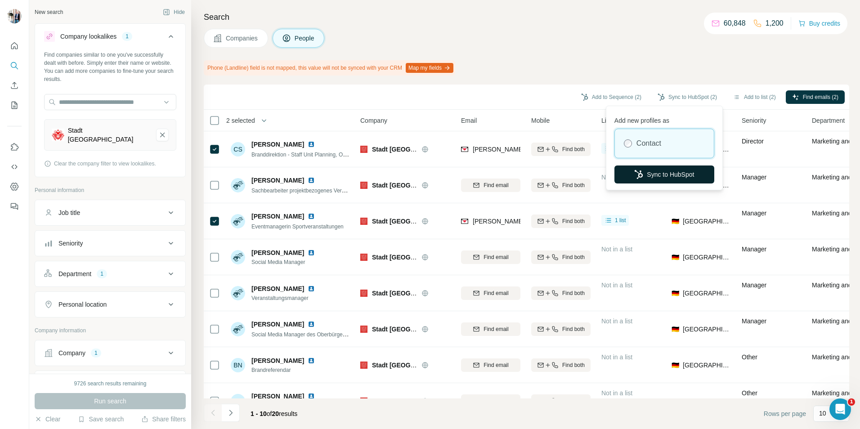
click at [669, 175] on button "Sync to HubSpot" at bounding box center [665, 175] width 100 height 18
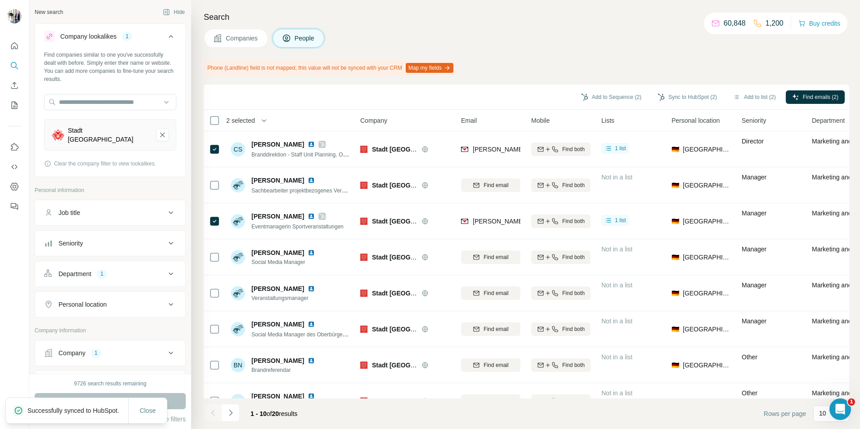
click at [221, 40] on icon at bounding box center [218, 38] width 8 height 8
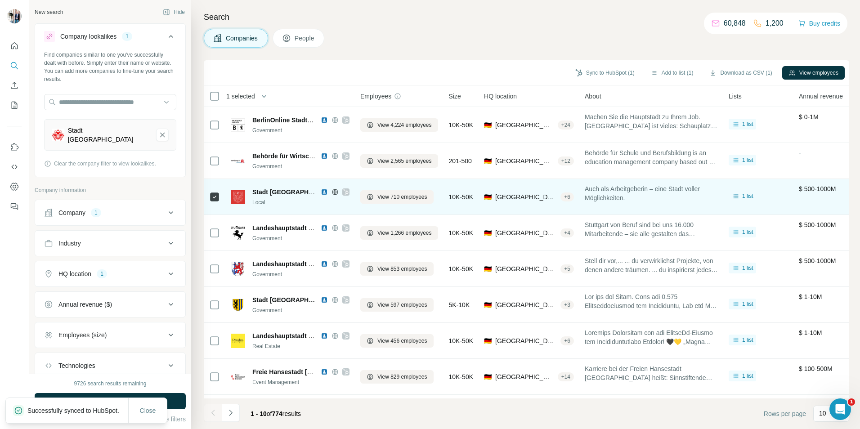
click at [213, 204] on div at bounding box center [214, 196] width 11 height 25
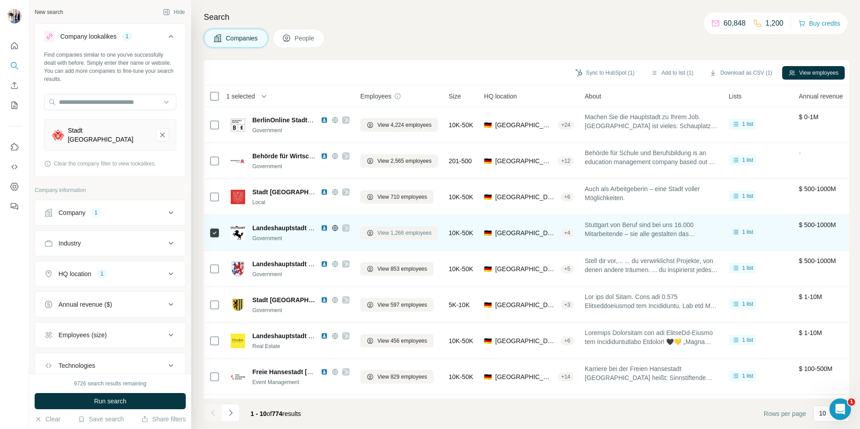
click at [405, 235] on span "View 1,266 employees" at bounding box center [404, 233] width 54 height 8
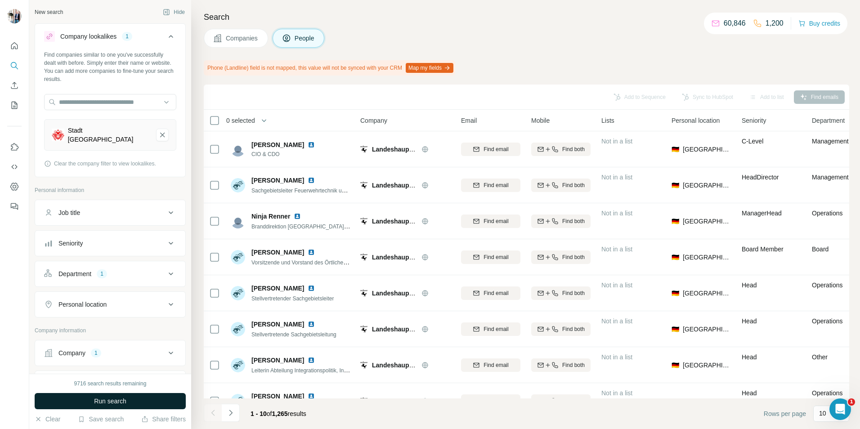
click at [108, 404] on span "Run search" at bounding box center [110, 401] width 32 height 9
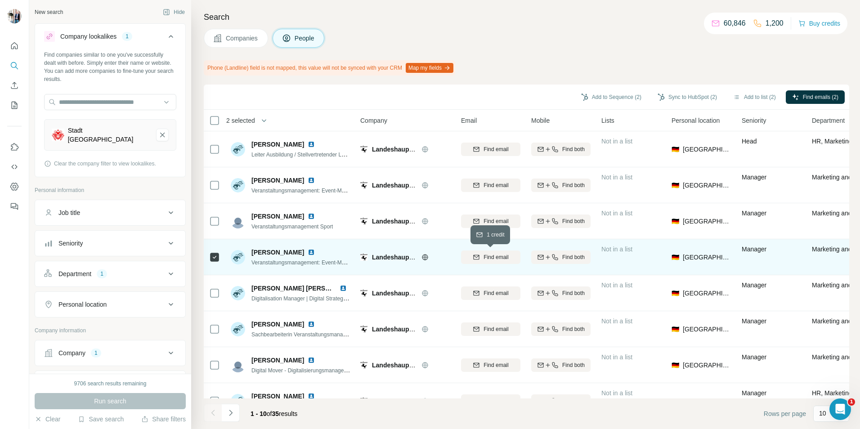
click at [490, 255] on span "Find email" at bounding box center [496, 257] width 25 height 8
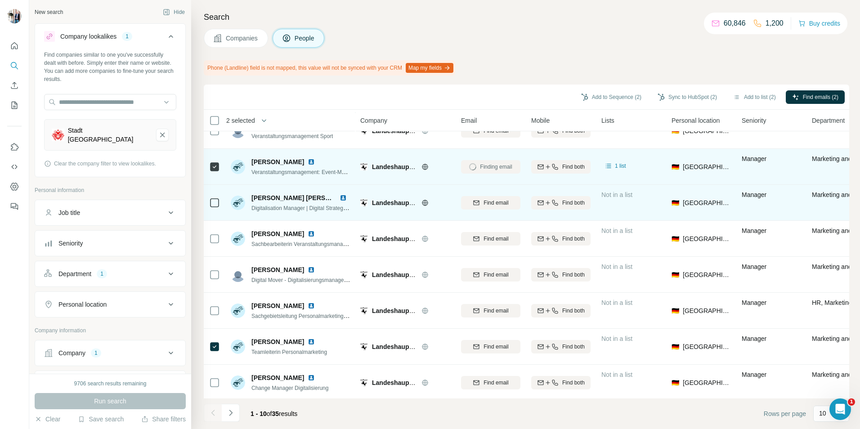
scroll to position [97, 0]
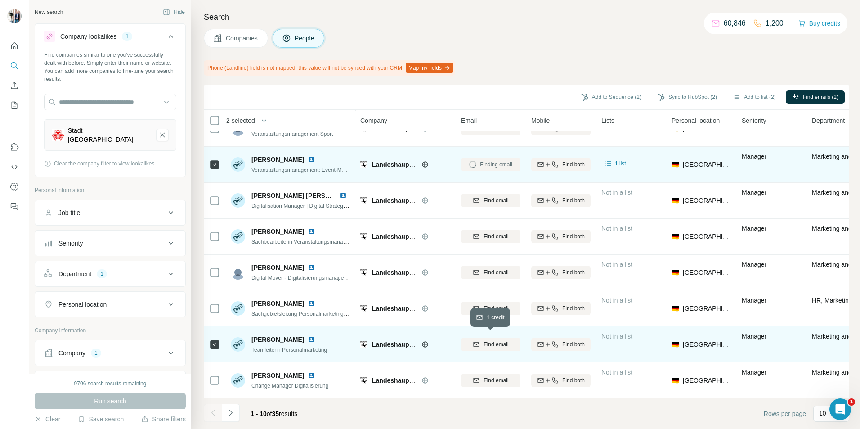
click at [499, 341] on span "Find email" at bounding box center [496, 345] width 25 height 8
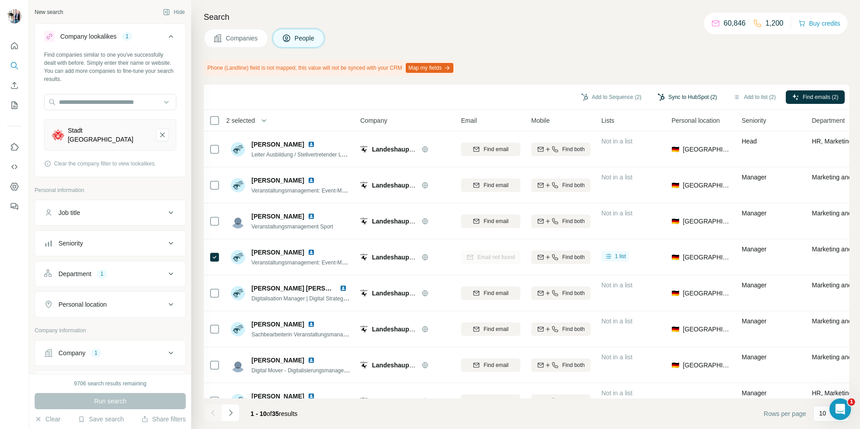
click at [672, 98] on button "Sync to HubSpot (2)" at bounding box center [687, 96] width 72 height 13
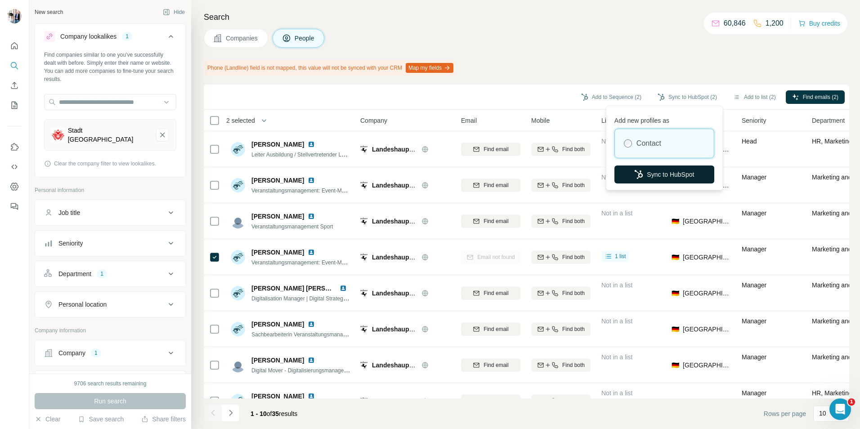
click at [659, 177] on button "Sync to HubSpot" at bounding box center [665, 175] width 100 height 18
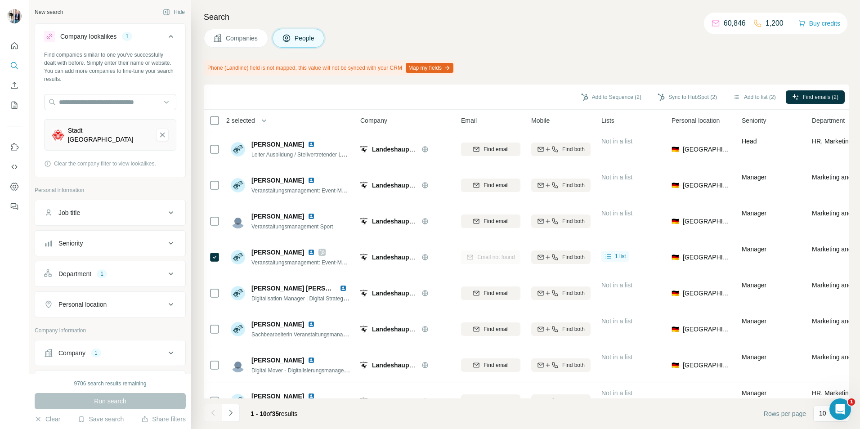
click at [249, 37] on span "Companies" at bounding box center [242, 38] width 33 height 9
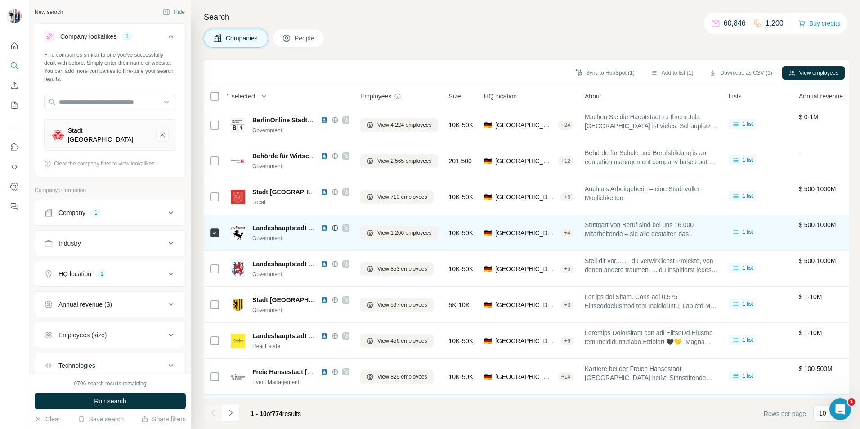
scroll to position [45, 0]
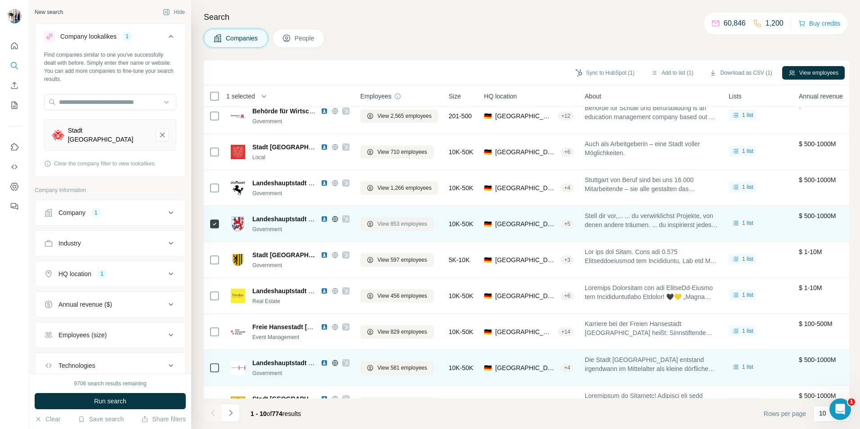
click at [399, 223] on span "View 853 employees" at bounding box center [402, 224] width 50 height 8
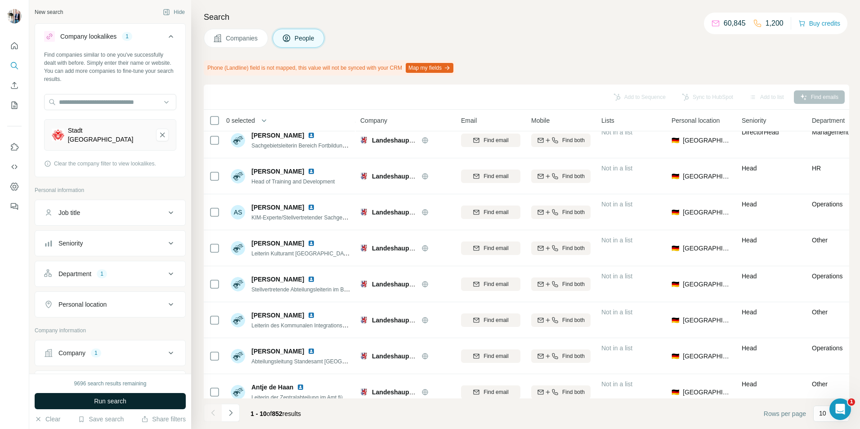
click at [105, 399] on span "Run search" at bounding box center [110, 401] width 32 height 9
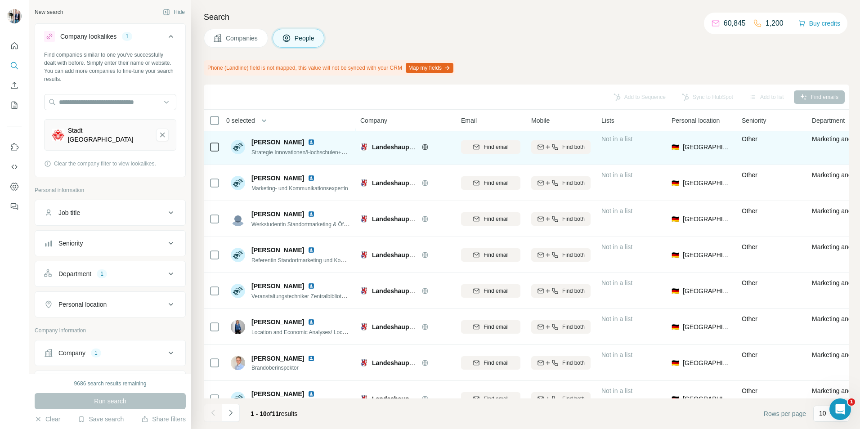
scroll to position [90, 0]
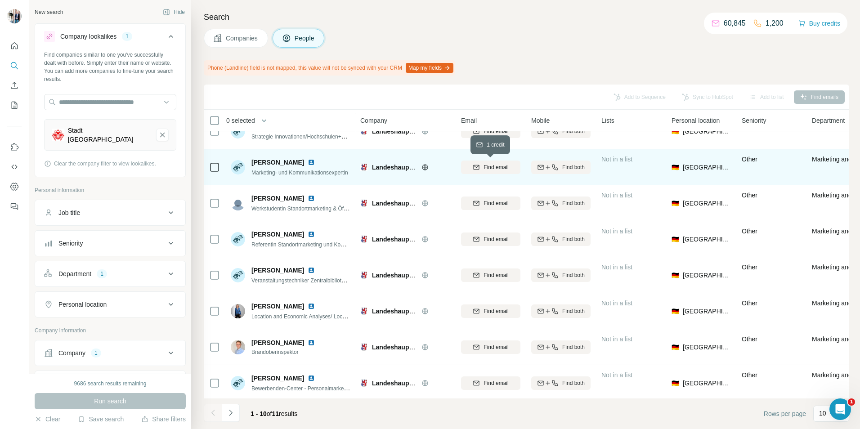
click at [500, 170] on span "Find email" at bounding box center [496, 167] width 25 height 8
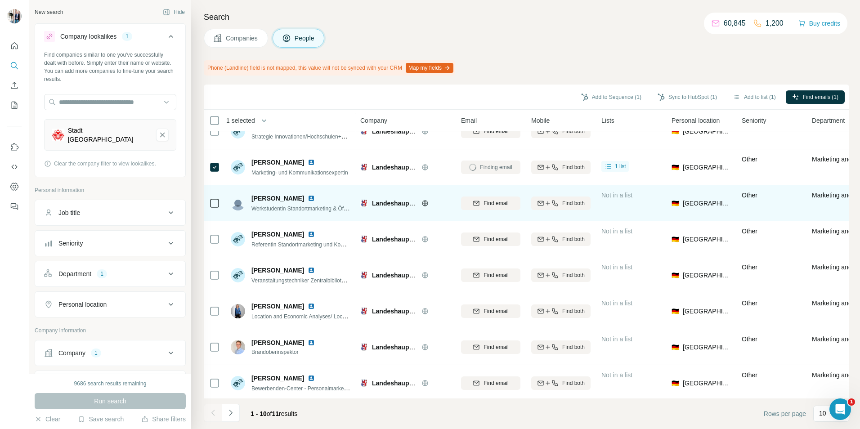
scroll to position [97, 0]
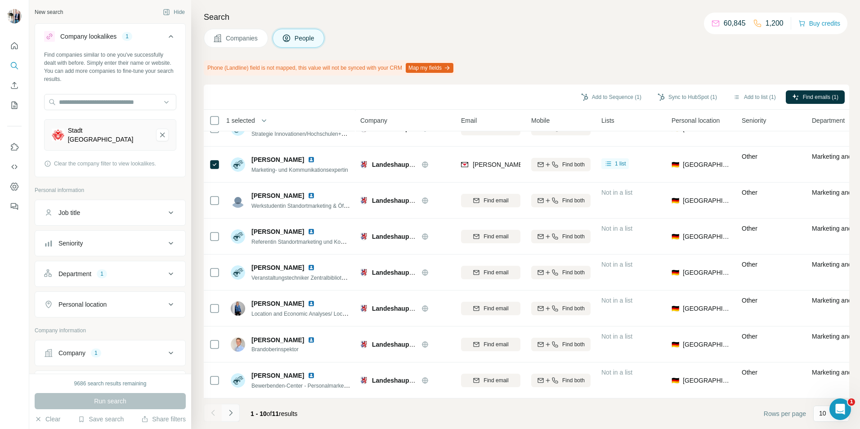
click at [230, 413] on icon "Navigate to next page" at bounding box center [230, 412] width 9 height 9
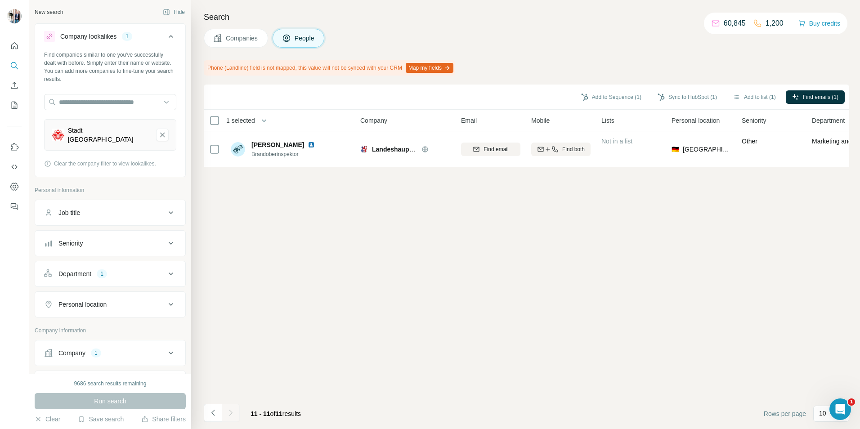
scroll to position [0, 0]
click at [209, 410] on icon "Navigate to previous page" at bounding box center [213, 412] width 9 height 9
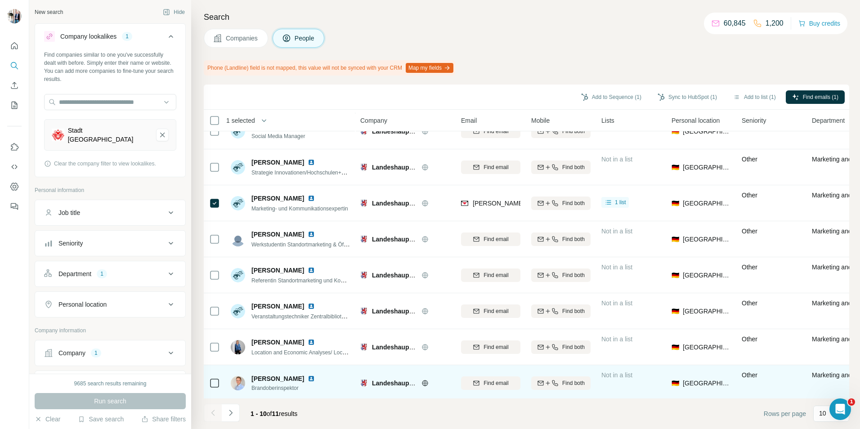
scroll to position [97, 0]
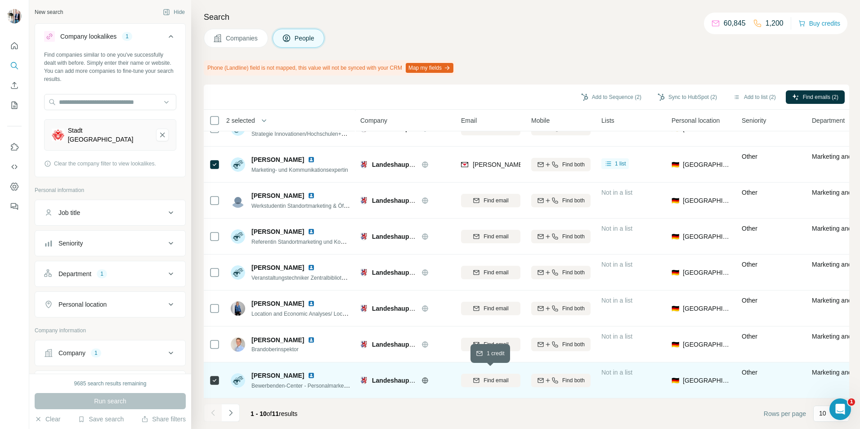
click at [489, 377] on span "Find email" at bounding box center [496, 381] width 25 height 8
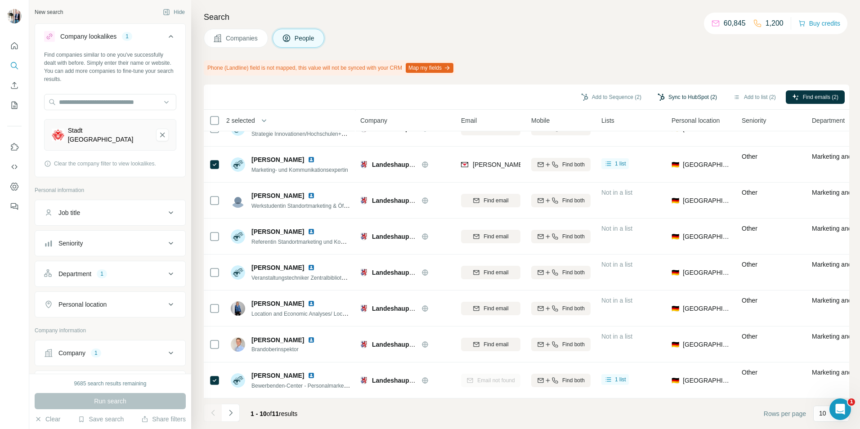
click at [687, 99] on button "Sync to HubSpot (2)" at bounding box center [687, 96] width 72 height 13
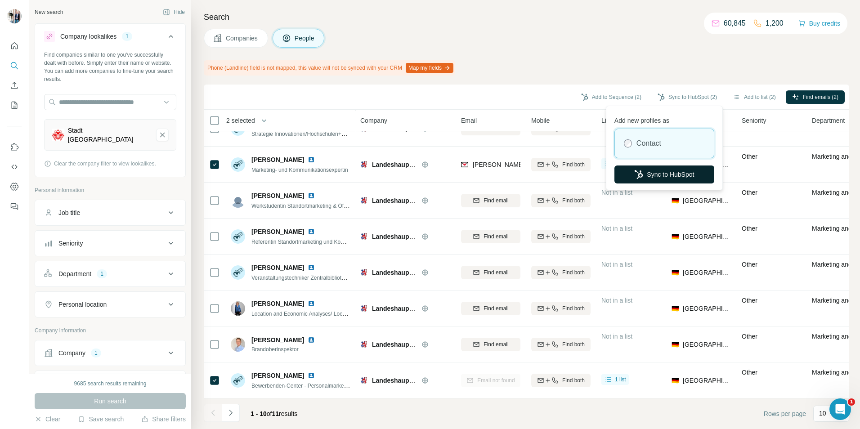
click at [669, 176] on button "Sync to HubSpot" at bounding box center [665, 175] width 100 height 18
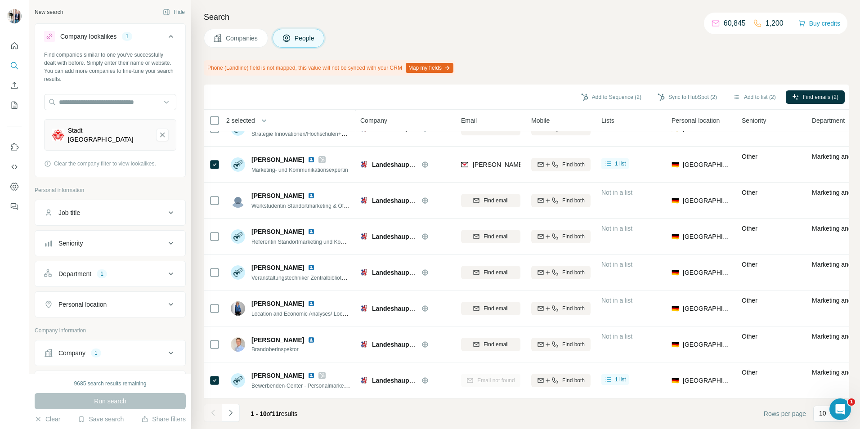
scroll to position [97, 0]
